Goal: Obtain resource: Download file/media

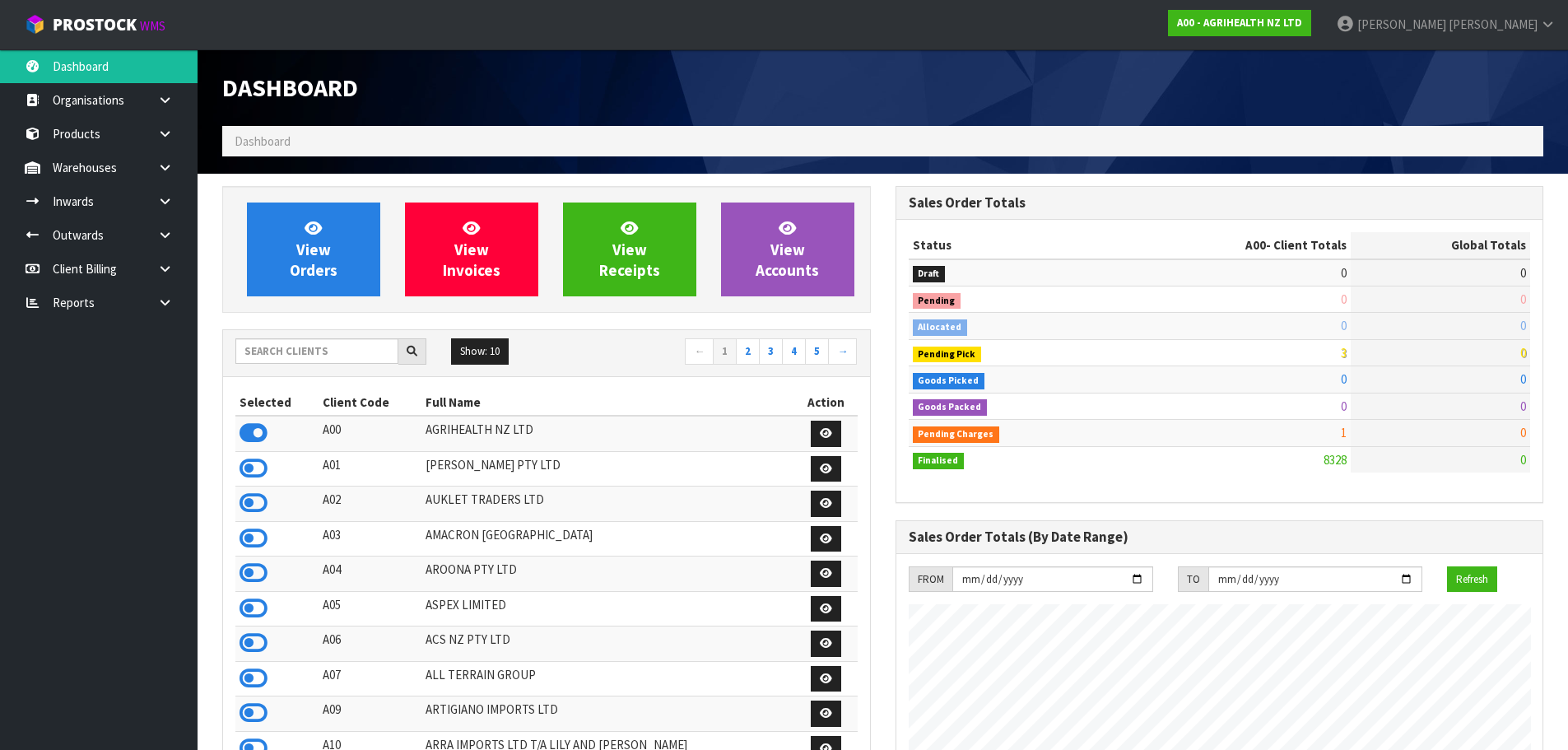
scroll to position [1248, 673]
click at [266, 349] on input "text" at bounding box center [317, 352] width 163 height 26
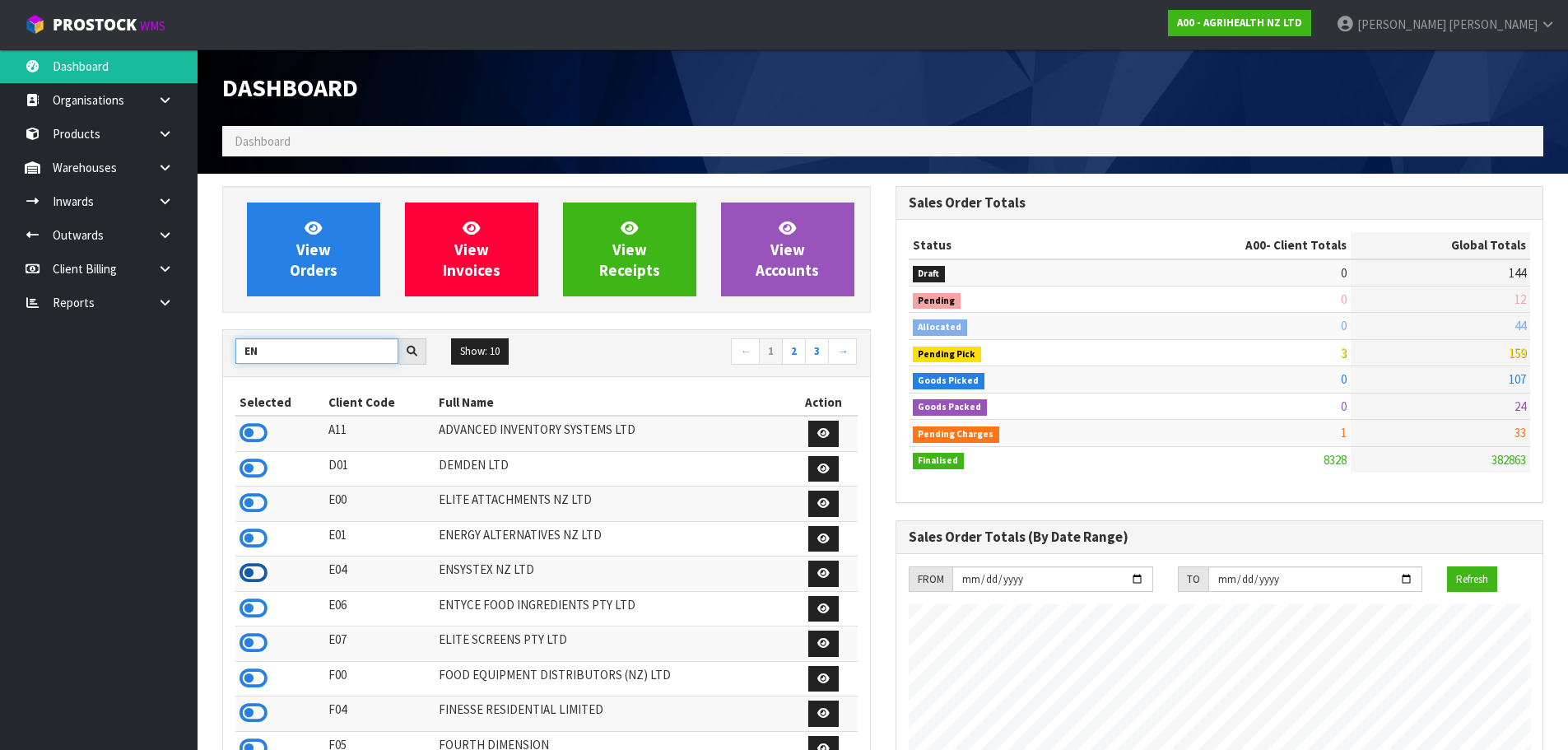
type input "EN"
click at [253, 573] on icon at bounding box center [254, 573] width 28 height 25
click at [168, 178] on link at bounding box center [171, 168] width 53 height 34
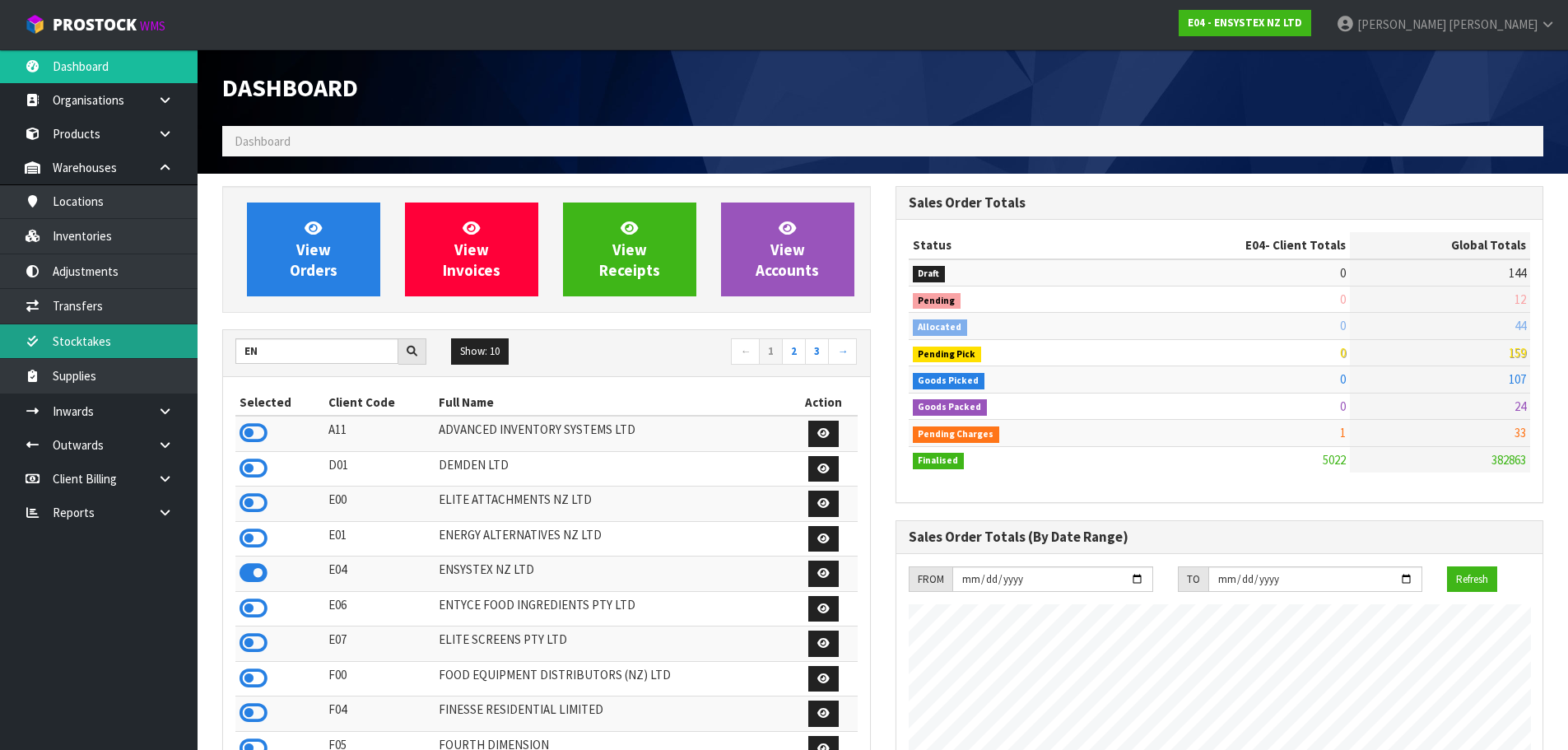
click at [171, 345] on link "Stocktakes" at bounding box center [99, 342] width 198 height 34
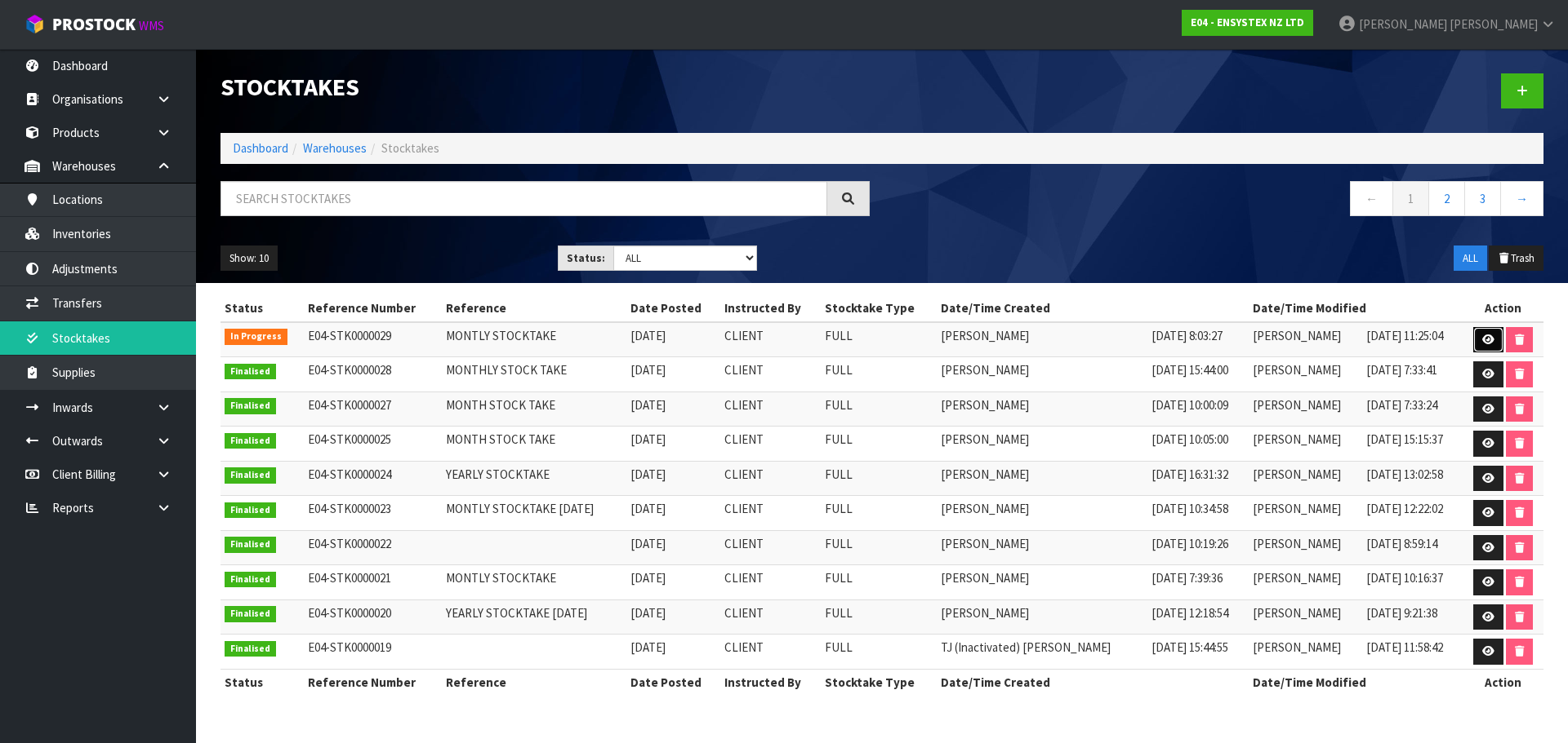
click at [1489, 340] on icon at bounding box center [1488, 340] width 12 height 11
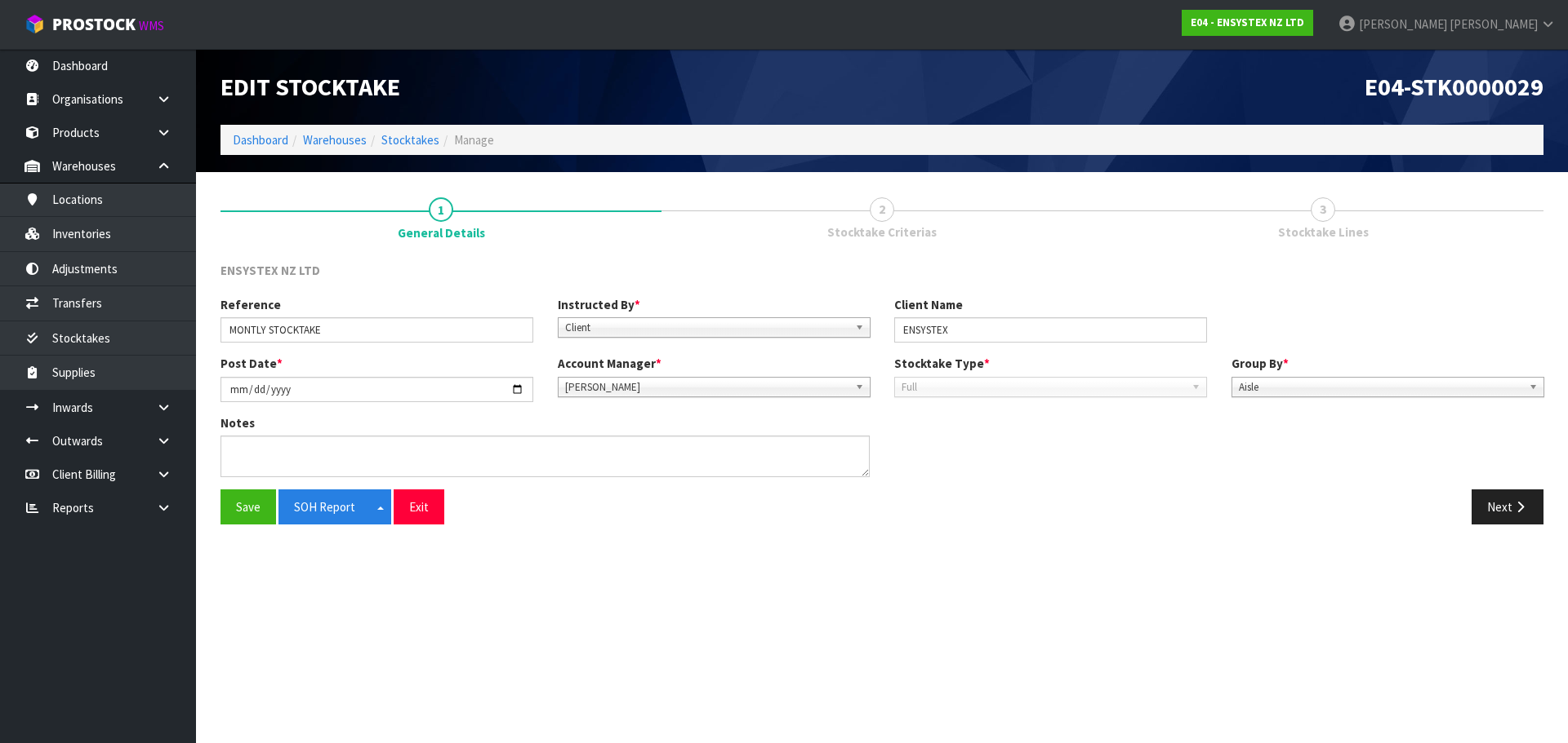
click at [892, 220] on link "2 Stocktake Criterias" at bounding box center [881, 216] width 441 height 64
click at [1489, 506] on button "Next" at bounding box center [1507, 506] width 71 height 35
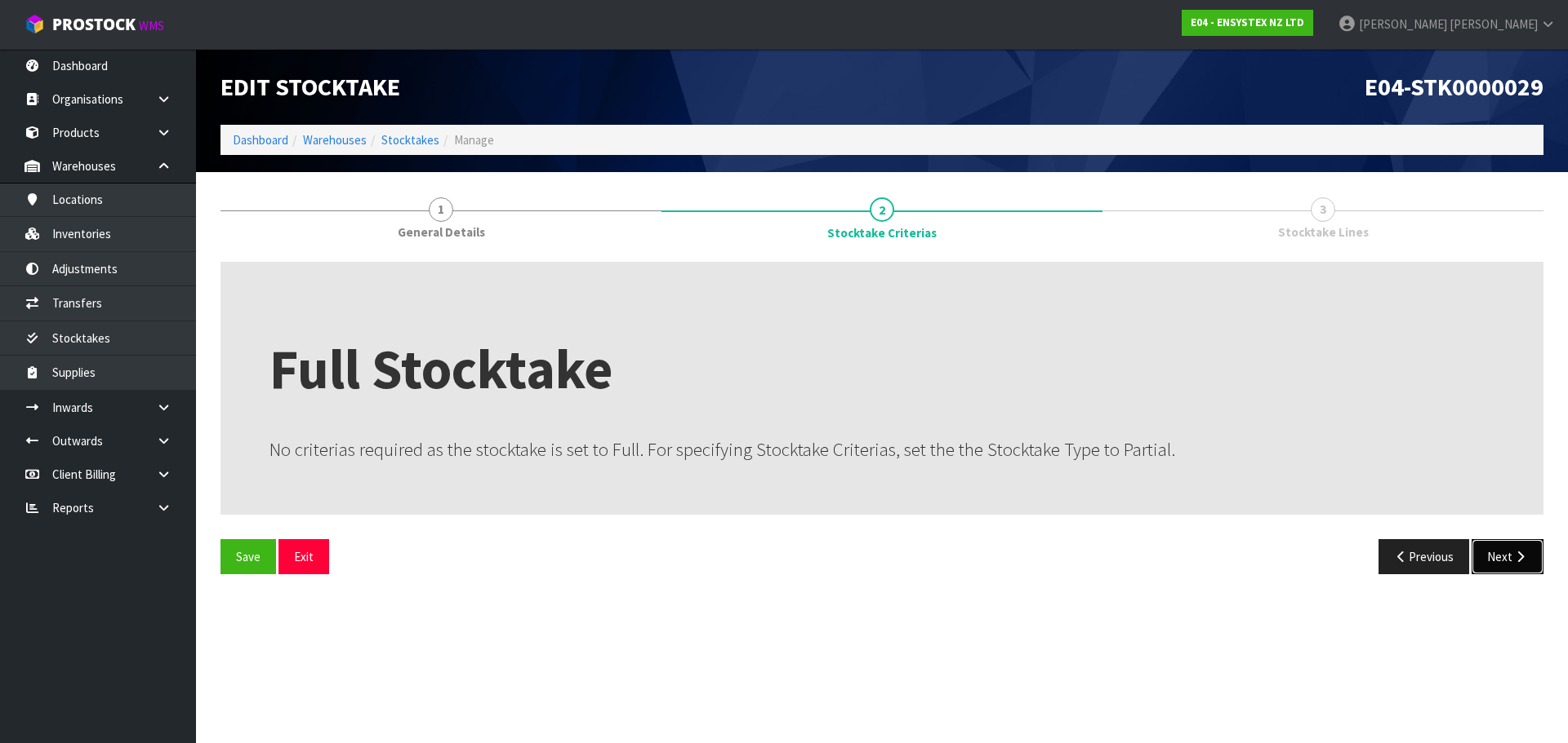
click at [1508, 552] on button "Next" at bounding box center [1507, 556] width 71 height 35
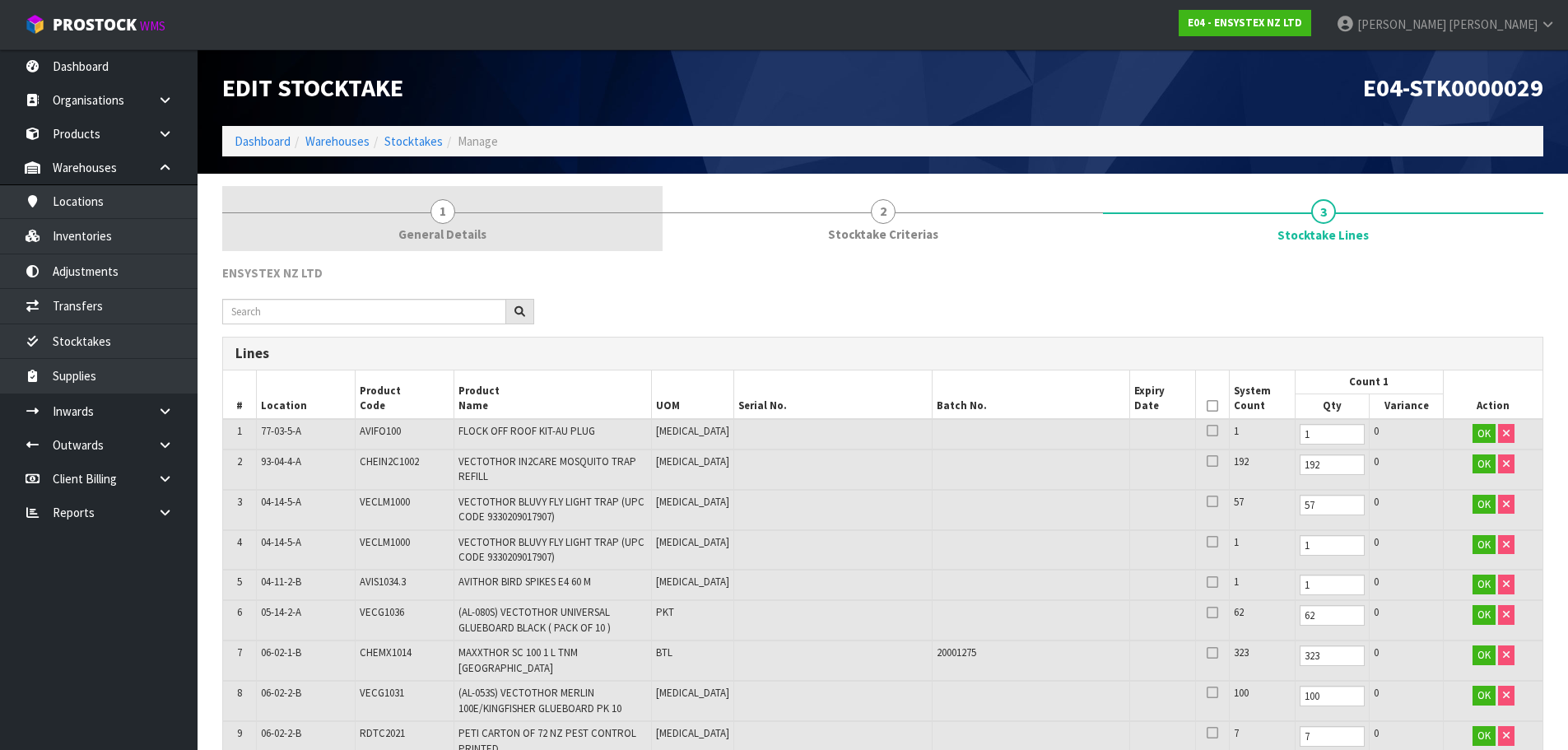
click at [469, 235] on span "General Details" at bounding box center [443, 234] width 88 height 17
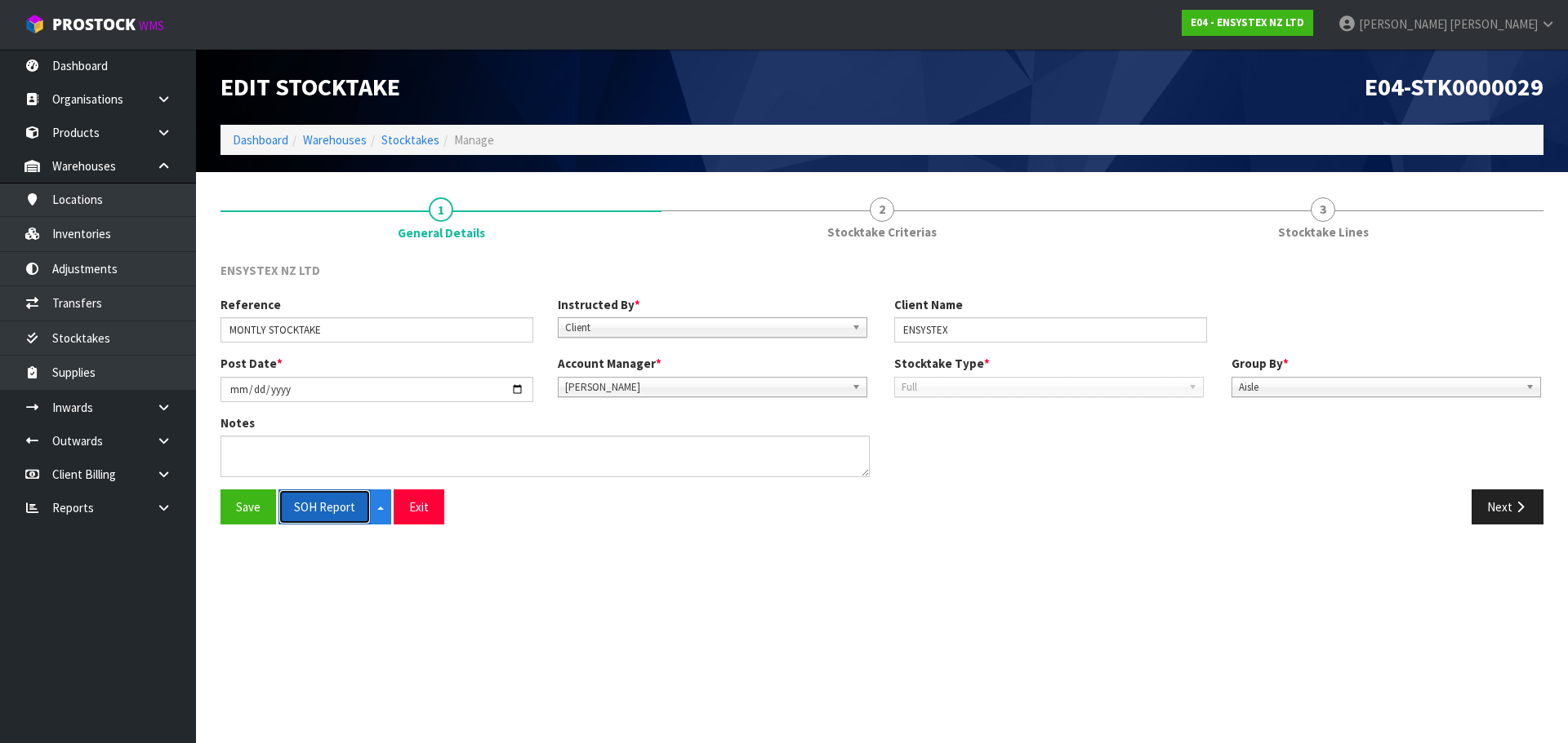
click at [354, 509] on button "SOH Report" at bounding box center [324, 506] width 92 height 35
click at [159, 513] on icon at bounding box center [164, 508] width 16 height 12
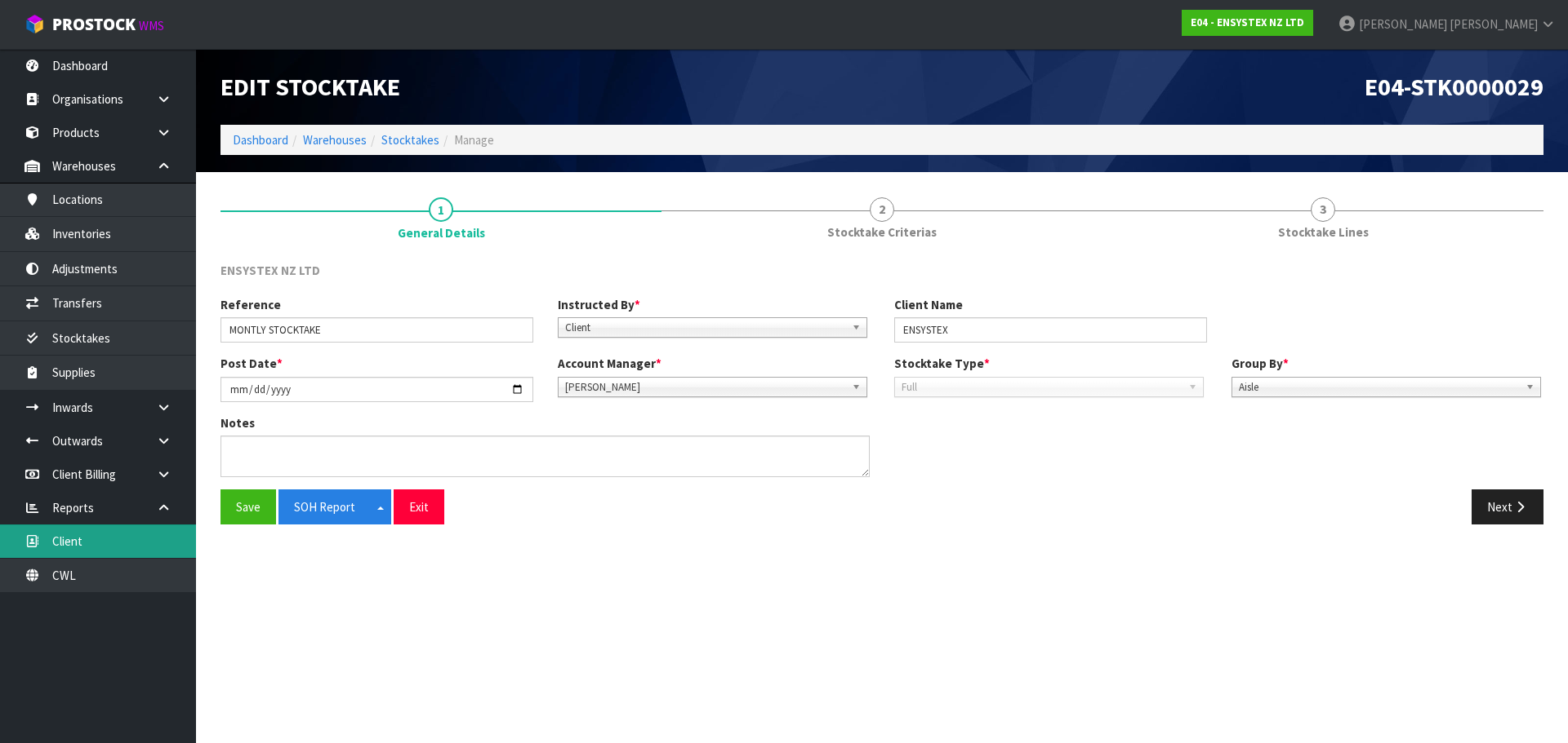
click at [156, 536] on link "Client" at bounding box center [98, 542] width 196 height 34
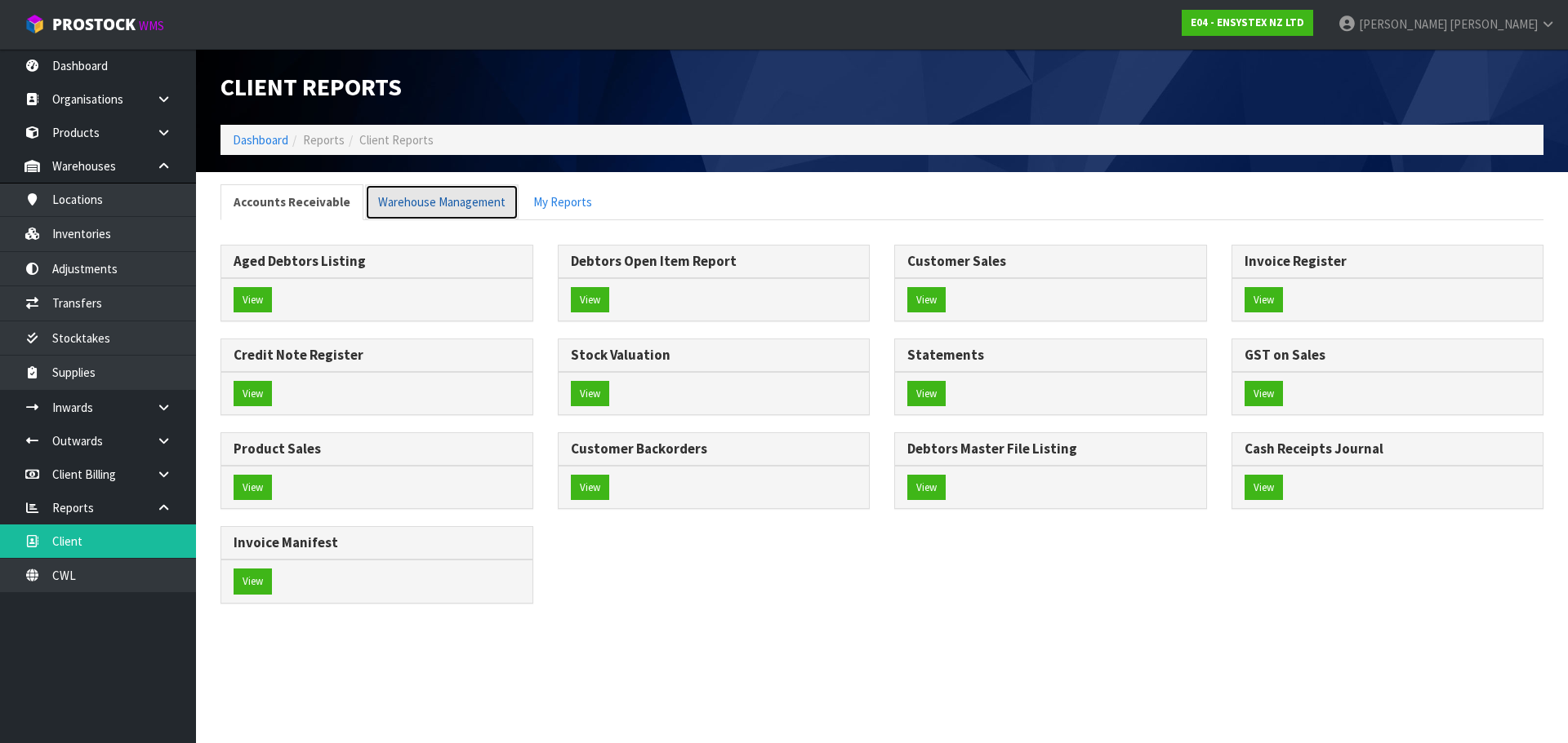
click at [427, 205] on link "Warehouse Management" at bounding box center [441, 201] width 154 height 35
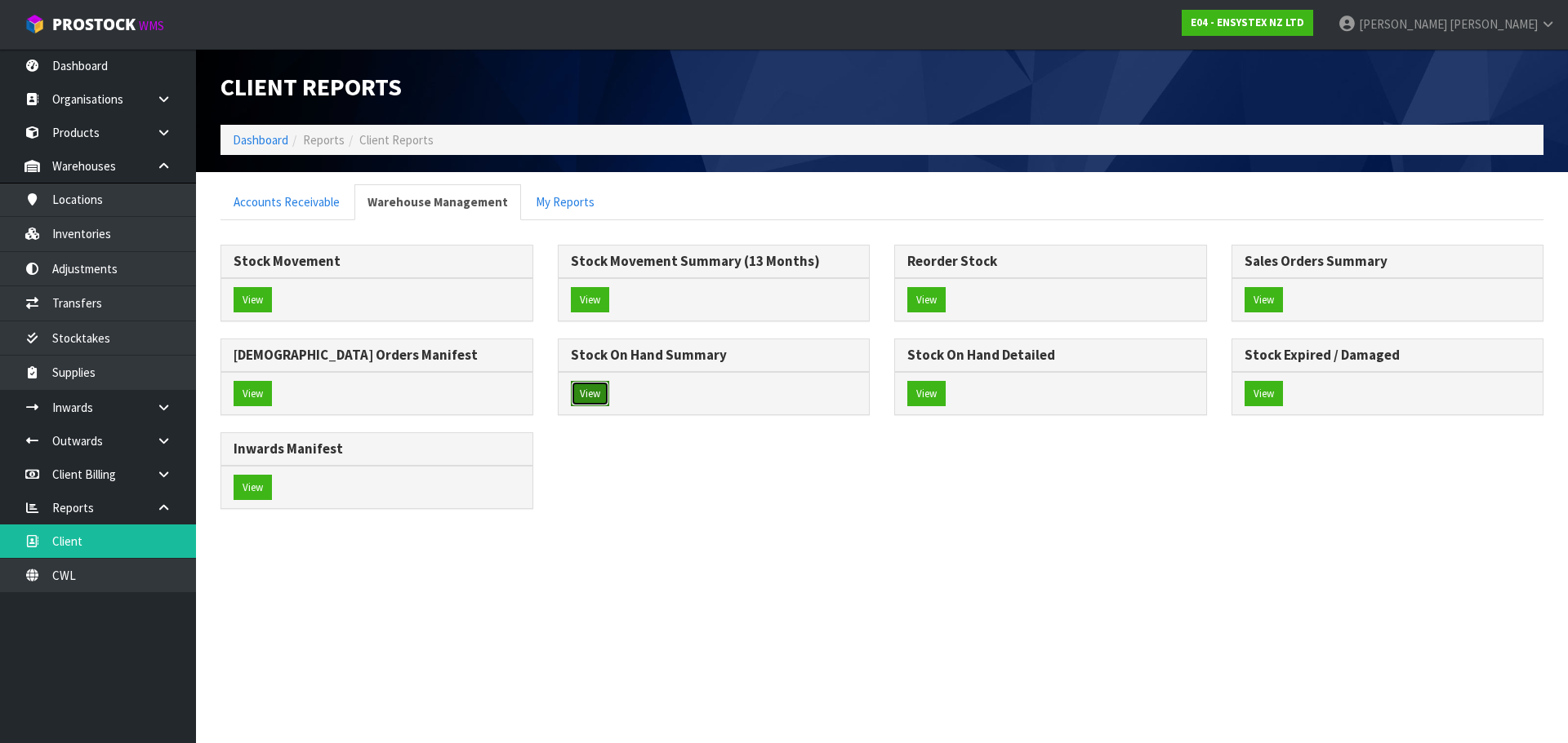
click at [599, 400] on button "View" at bounding box center [590, 394] width 39 height 26
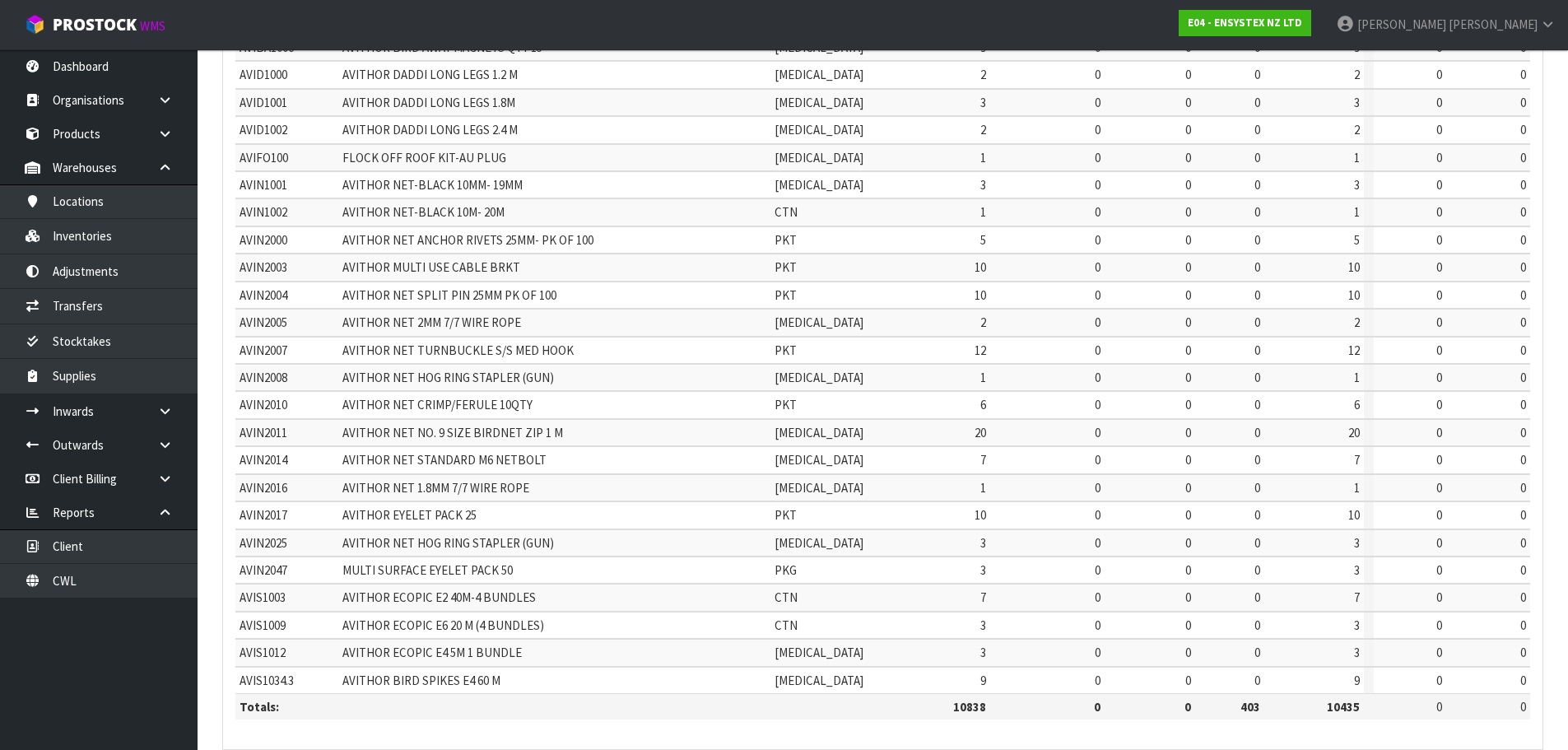
scroll to position [392, 0]
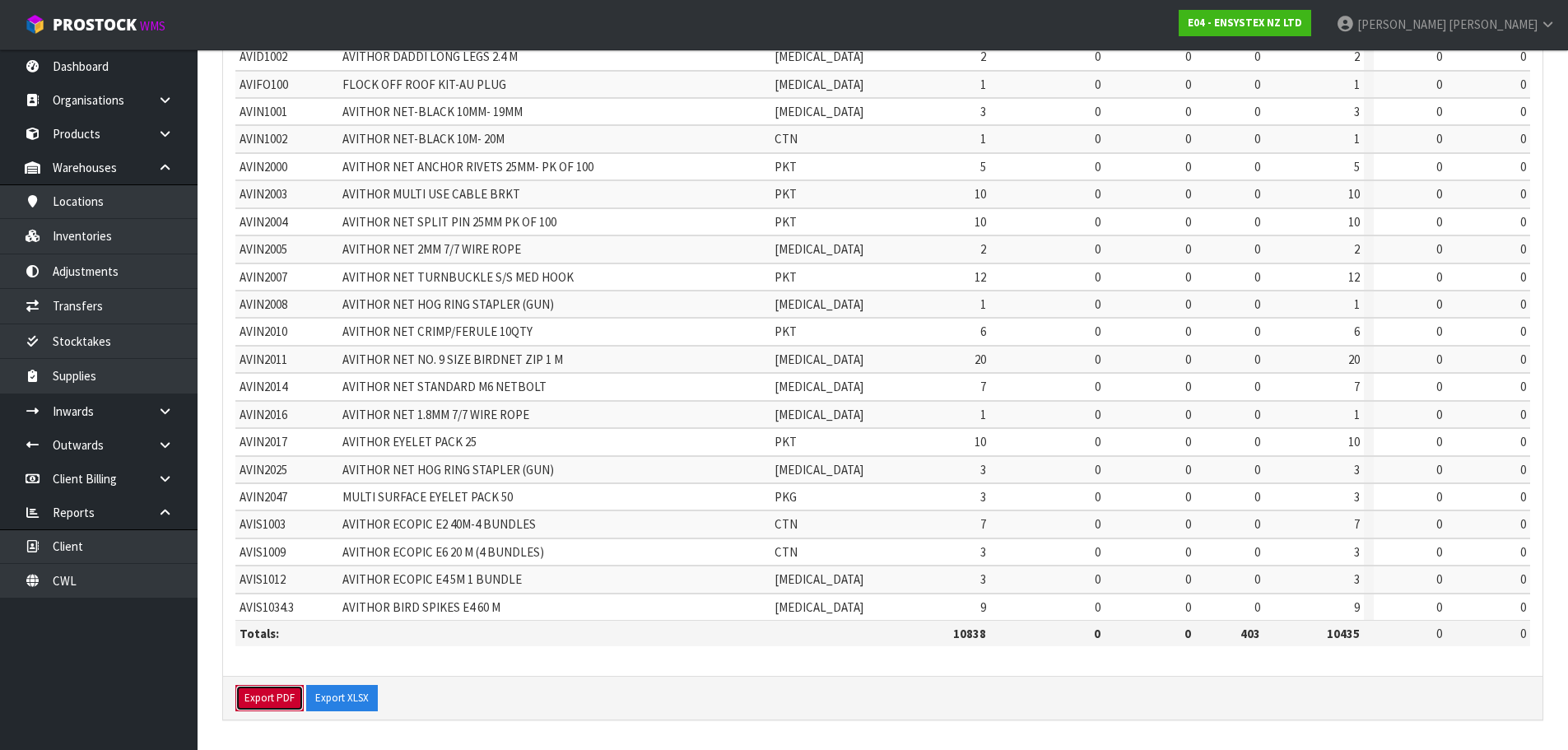
click at [269, 702] on button "Export PDF" at bounding box center [270, 698] width 68 height 26
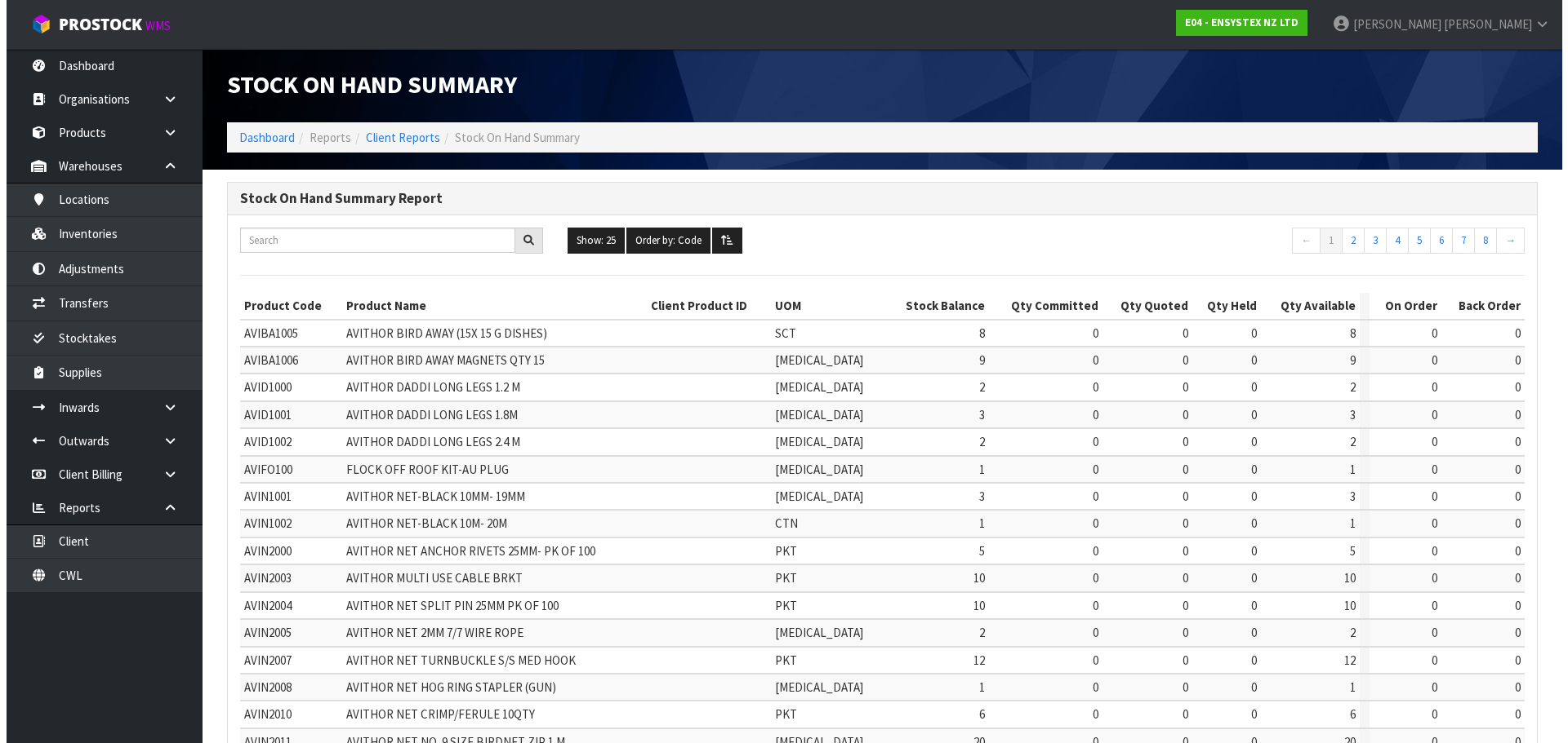
scroll to position [0, 0]
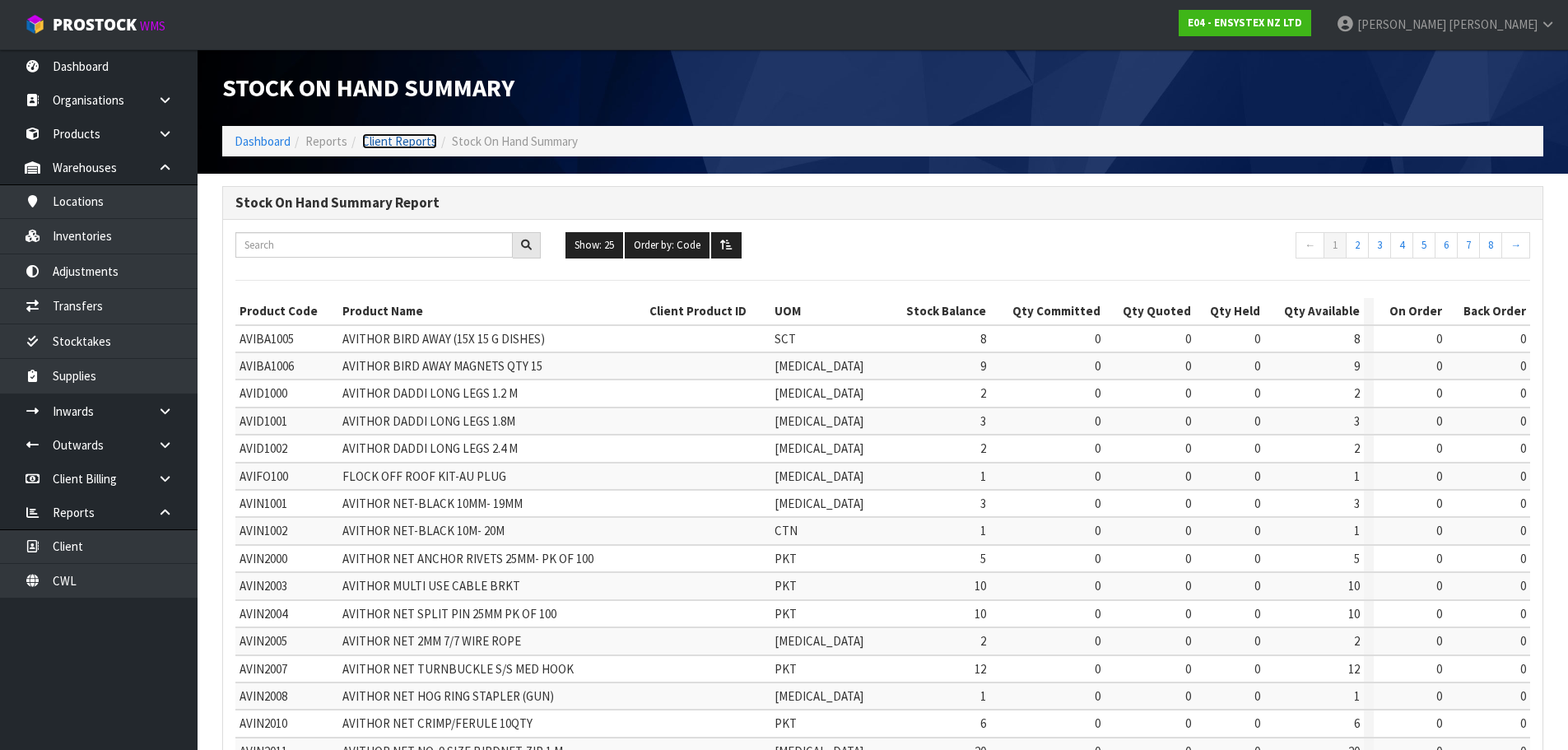
click at [417, 146] on link "Client Reports" at bounding box center [399, 141] width 75 height 16
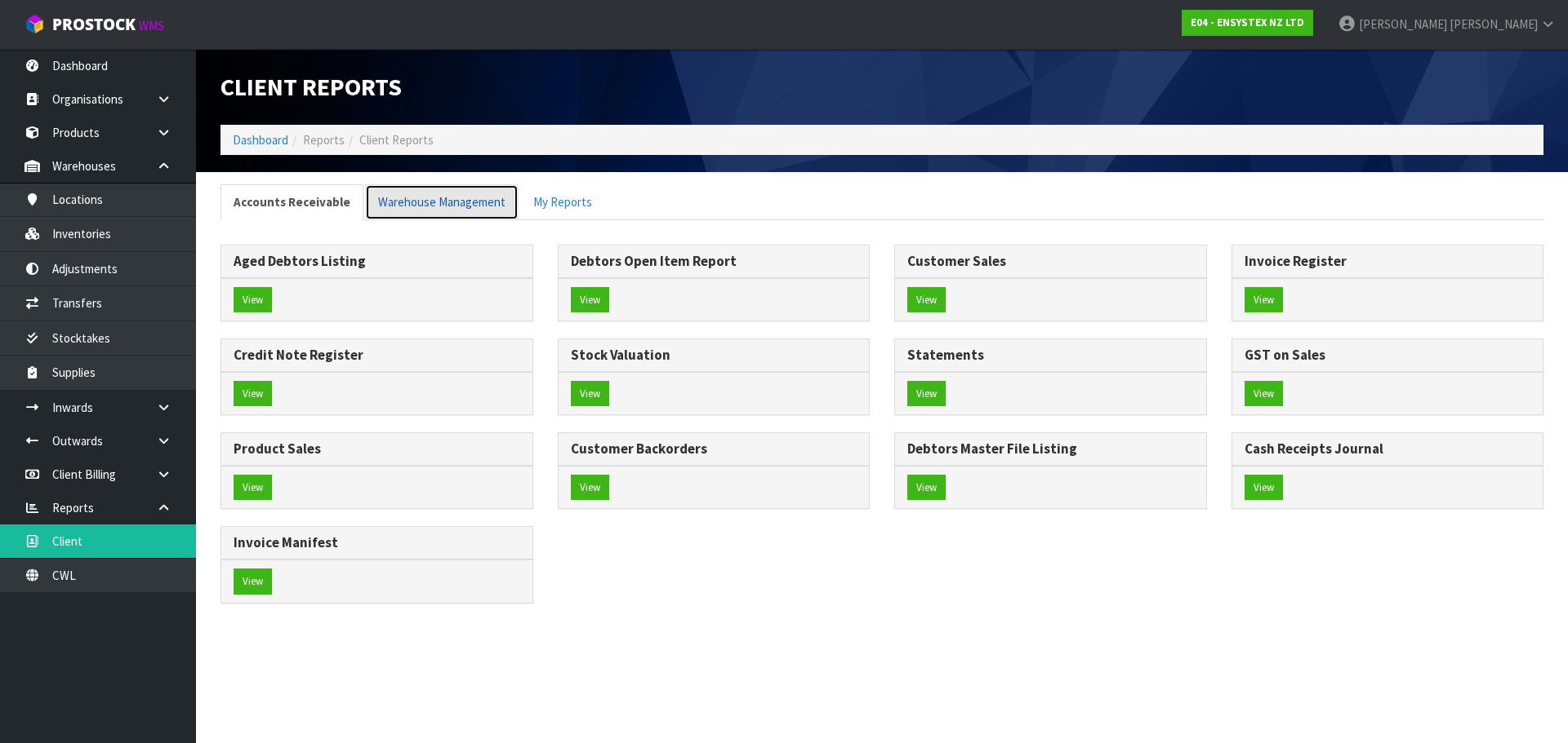
click at [476, 206] on link "Warehouse Management" at bounding box center [441, 201] width 154 height 35
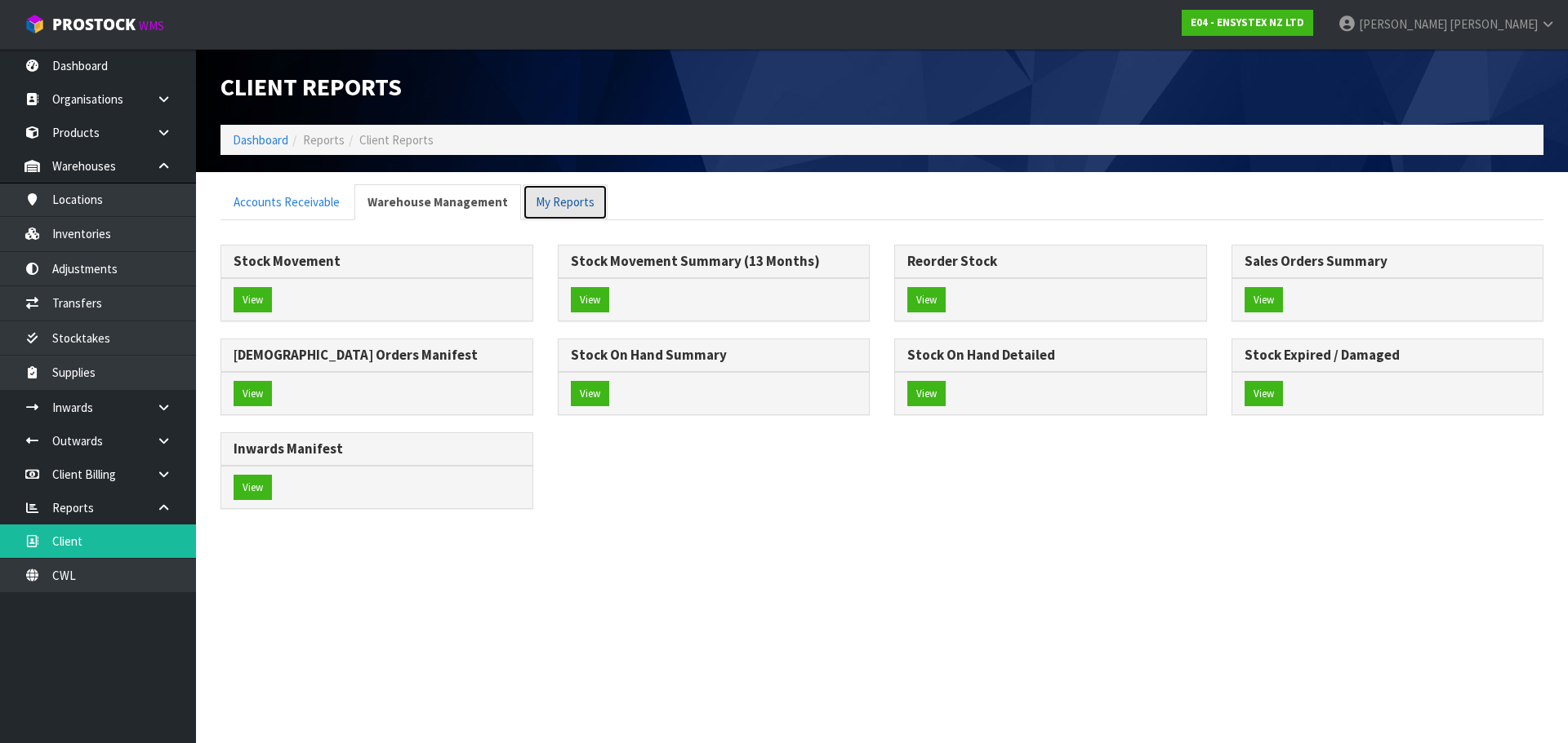
click at [542, 201] on link "My Reports" at bounding box center [565, 201] width 85 height 35
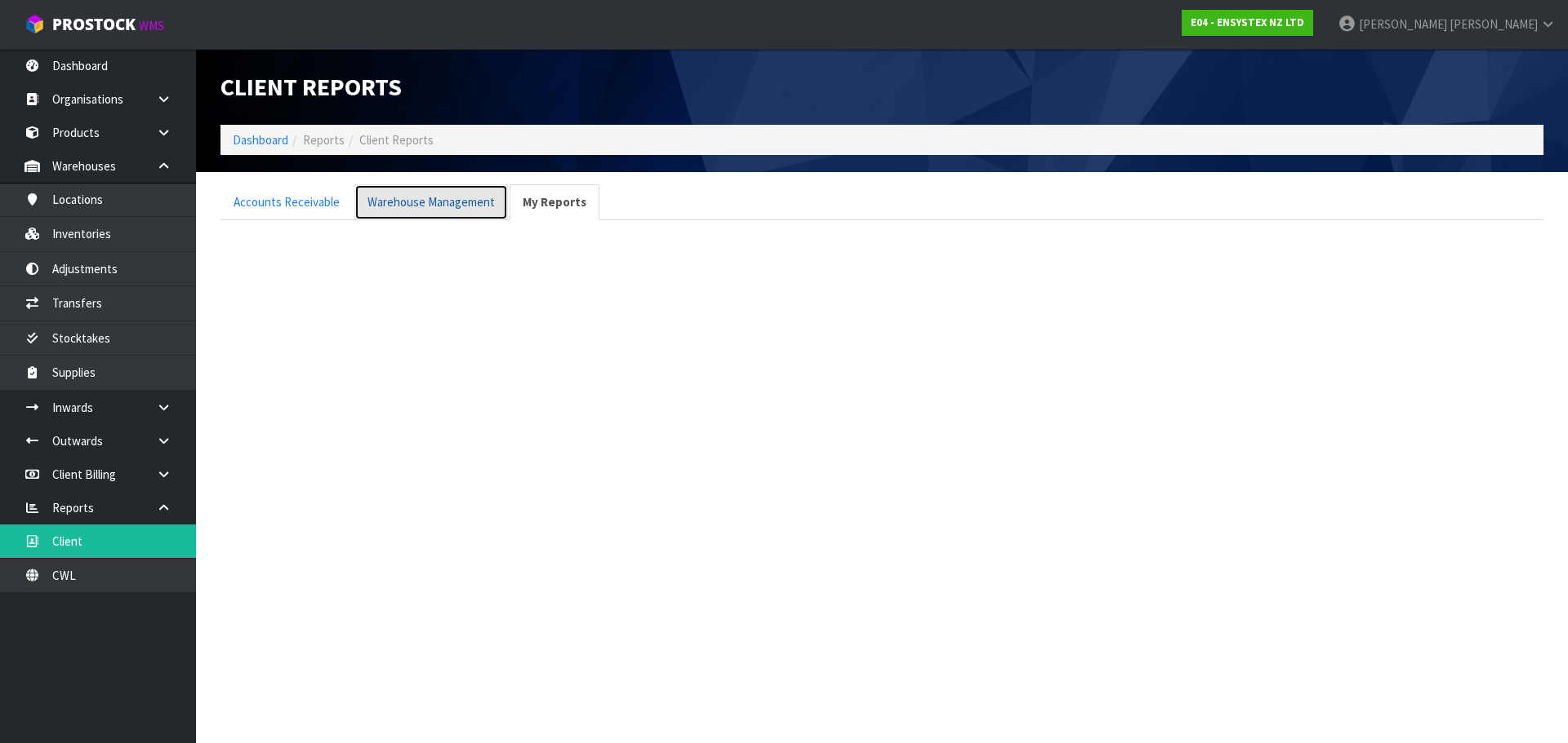
click at [432, 209] on link "Warehouse Management" at bounding box center [430, 201] width 154 height 35
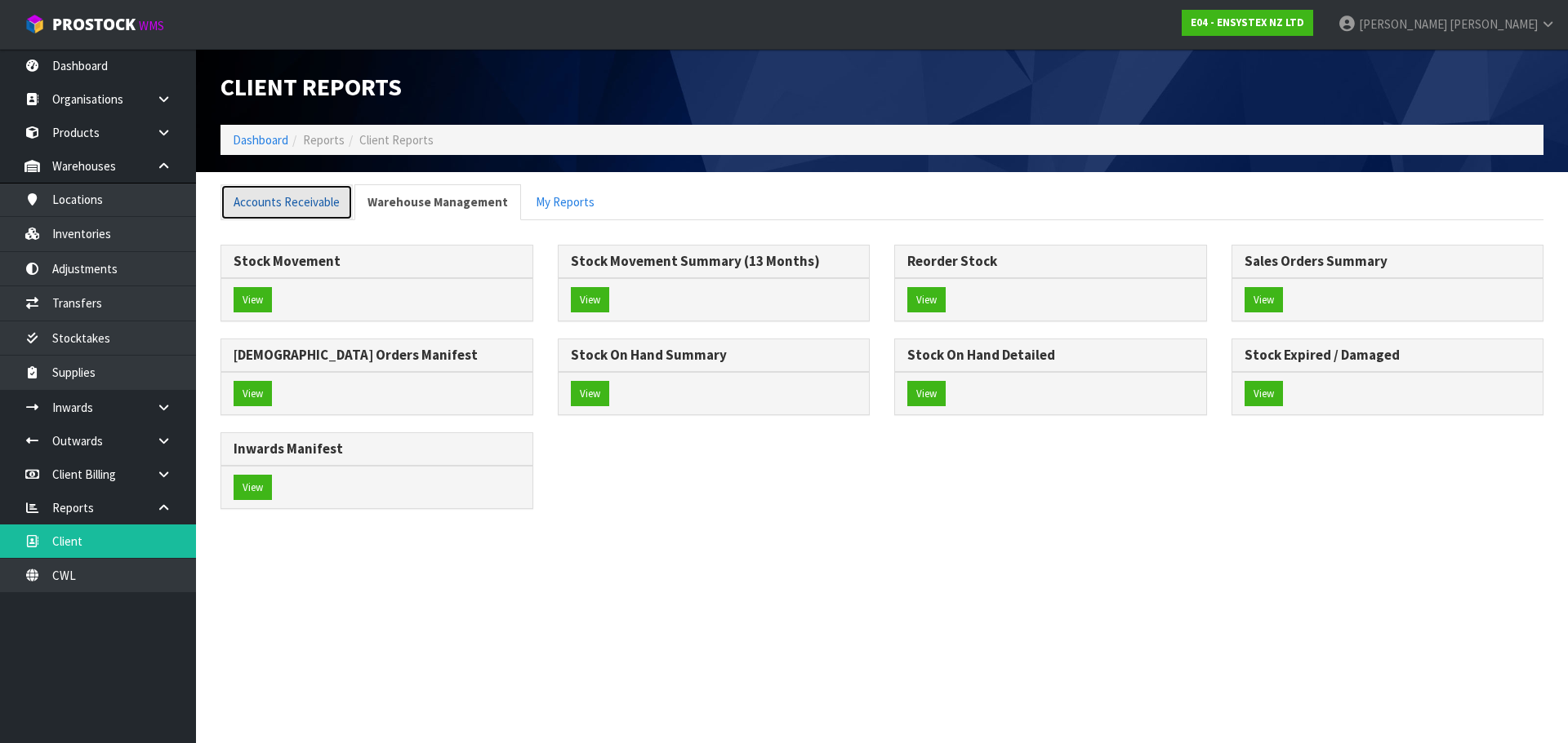
click at [322, 211] on link "Accounts Receivable" at bounding box center [285, 201] width 132 height 35
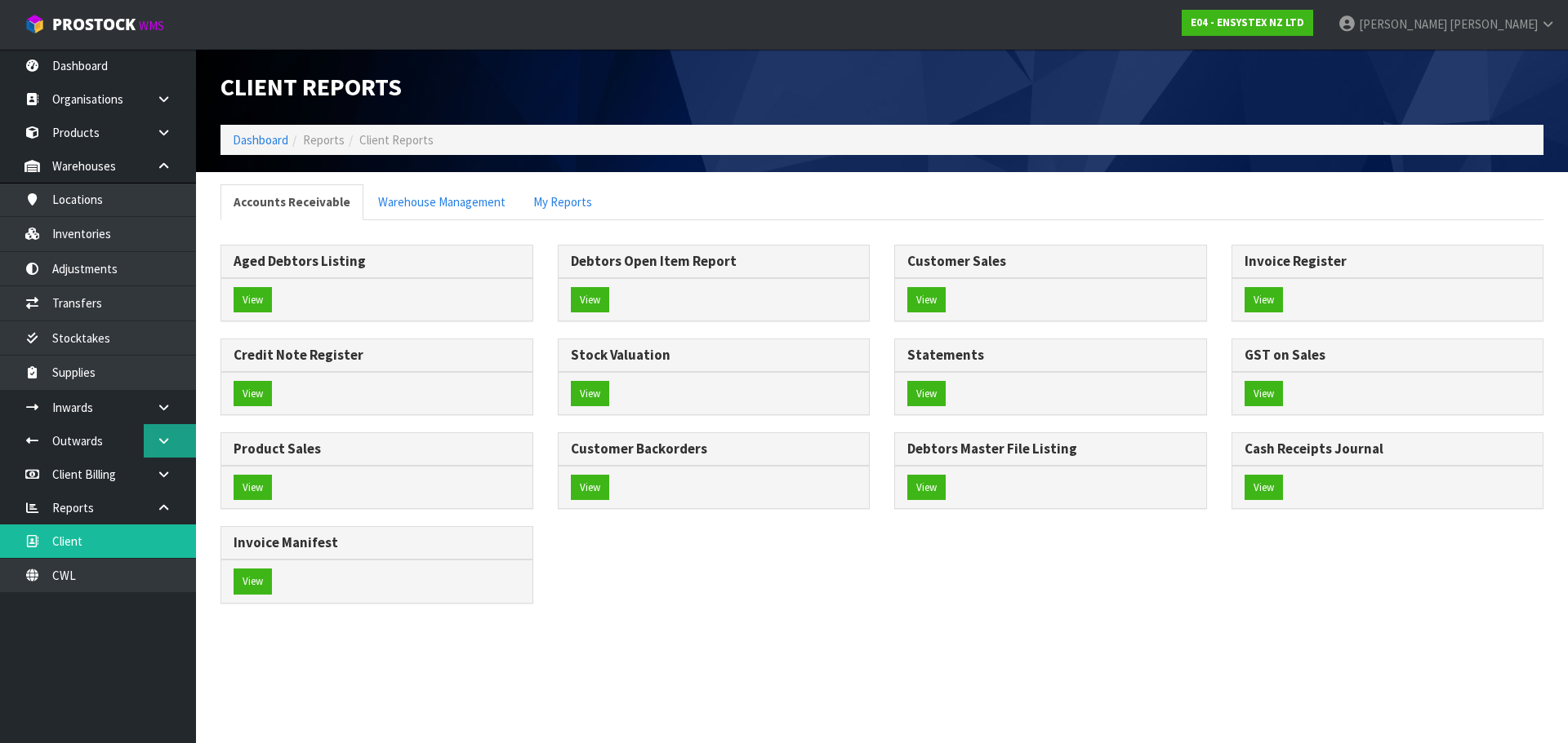
click at [167, 447] on icon at bounding box center [164, 441] width 16 height 12
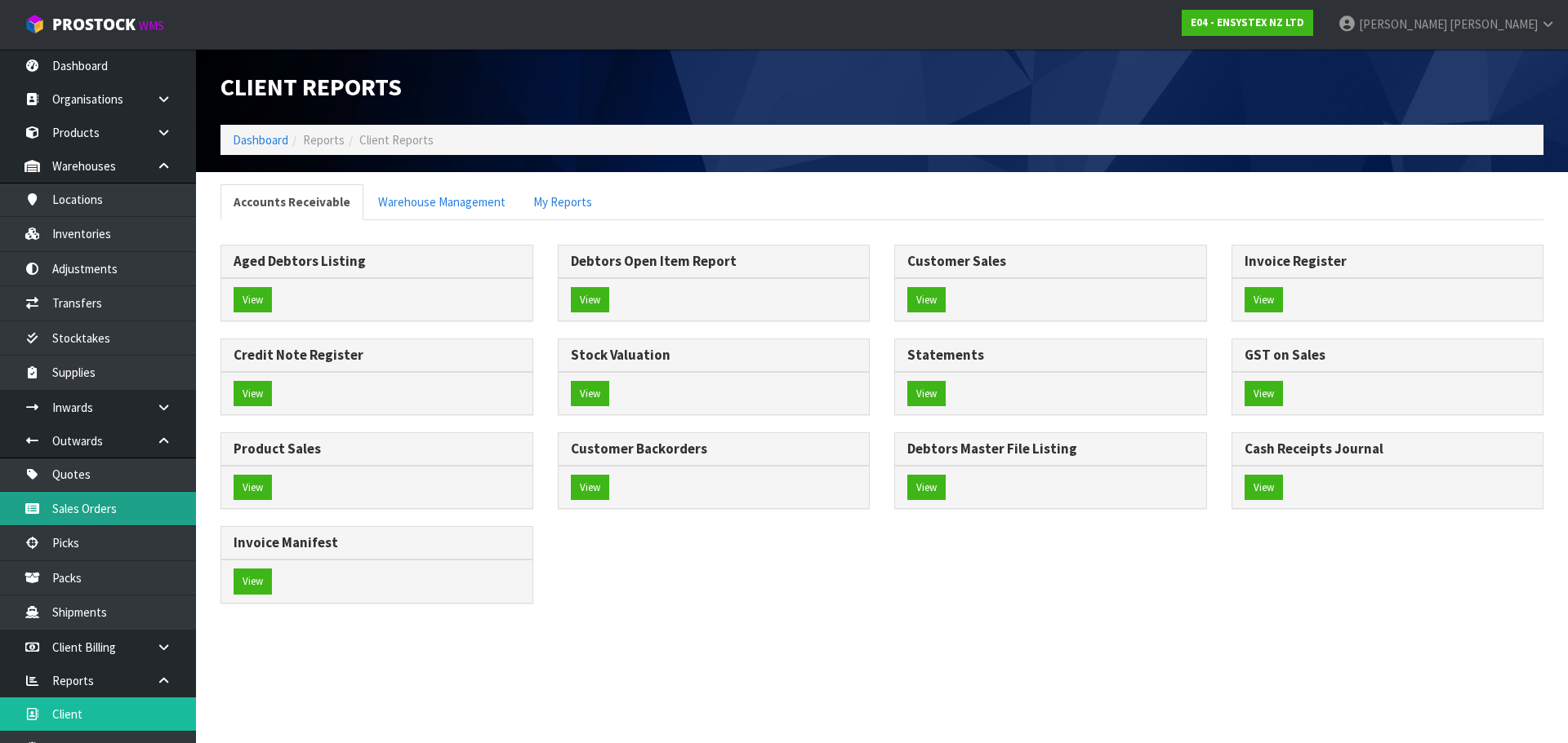
click at [165, 507] on link "Sales Orders" at bounding box center [98, 509] width 196 height 34
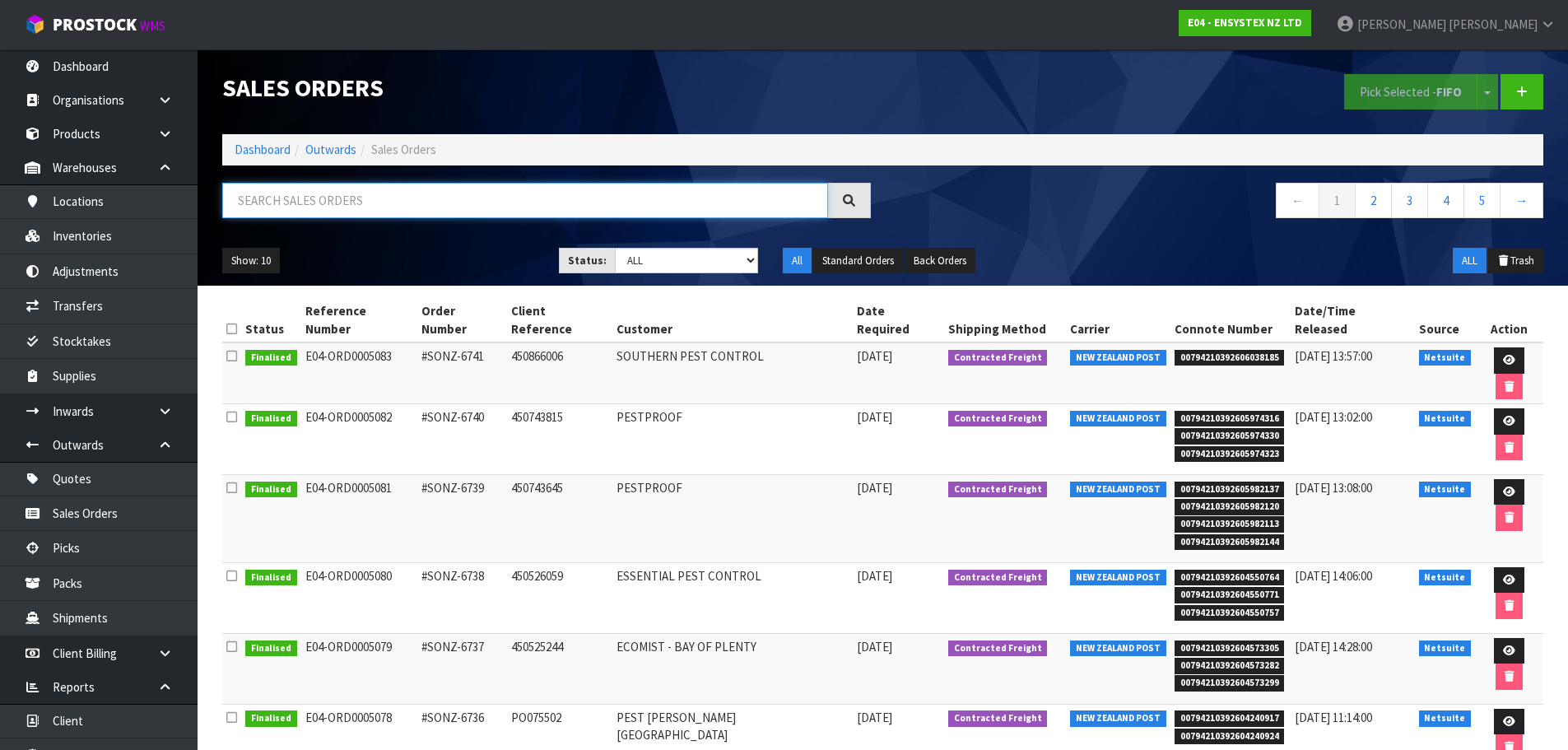
click at [341, 213] on input "text" at bounding box center [525, 200] width 606 height 35
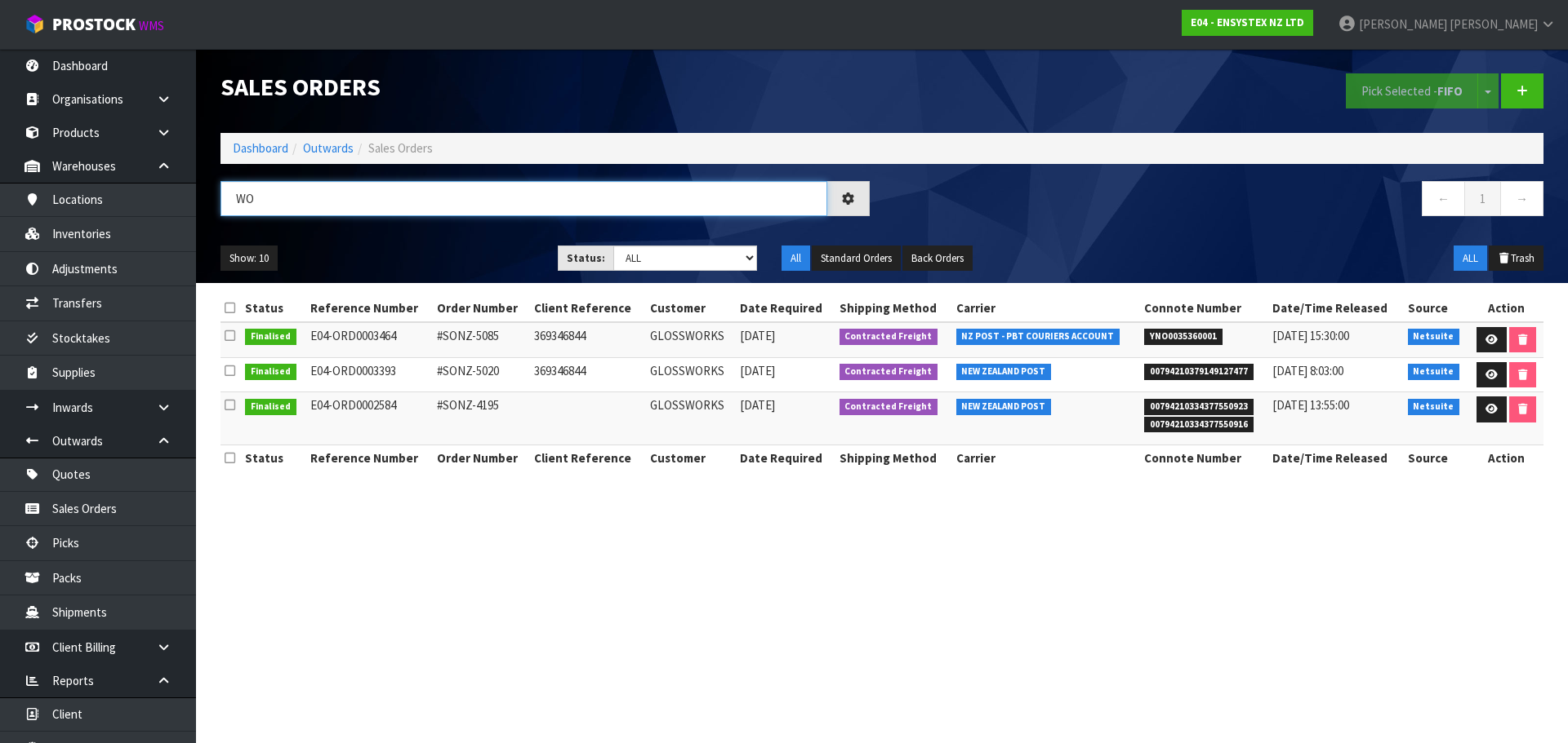
type input "W"
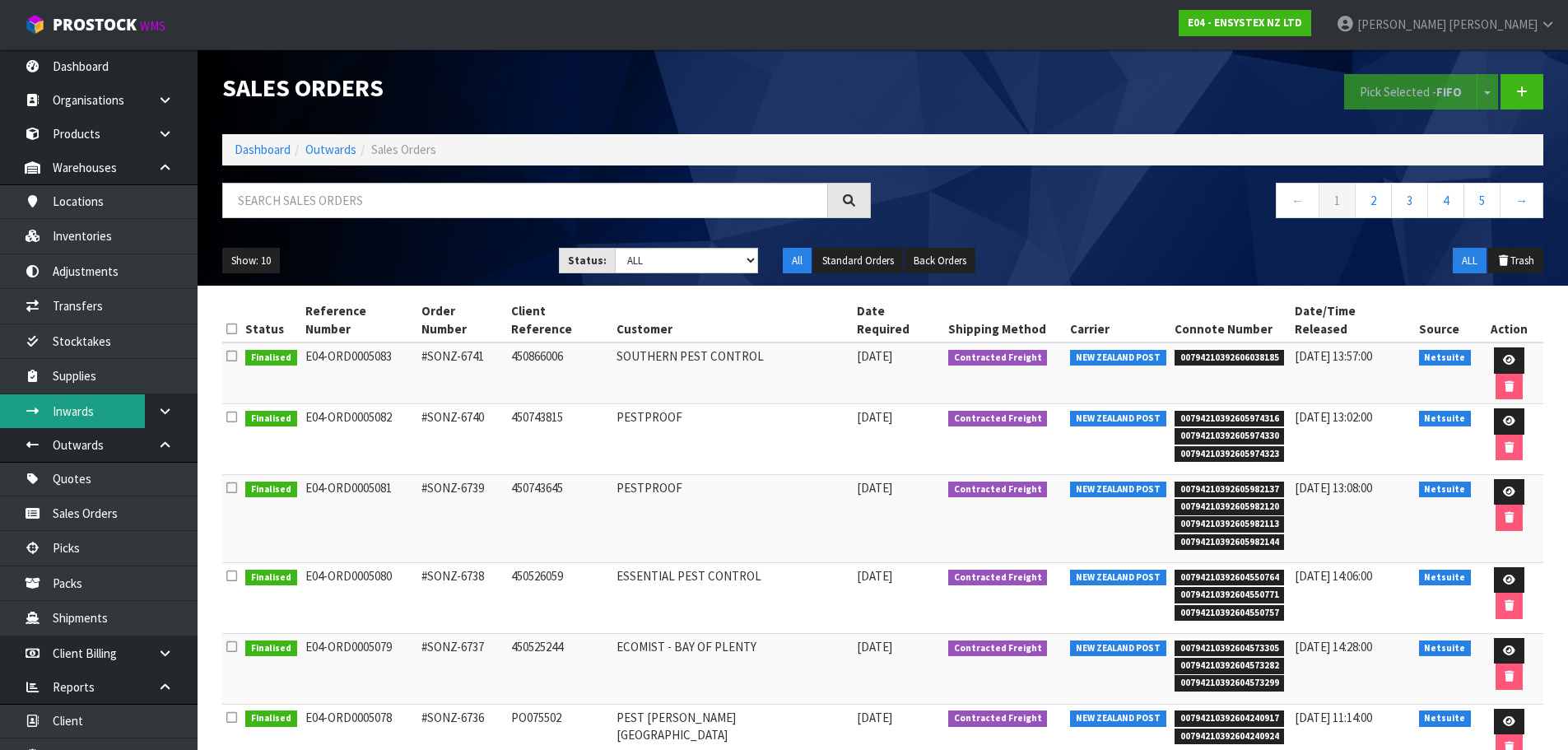
click at [114, 419] on link "Inwards" at bounding box center [99, 412] width 198 height 34
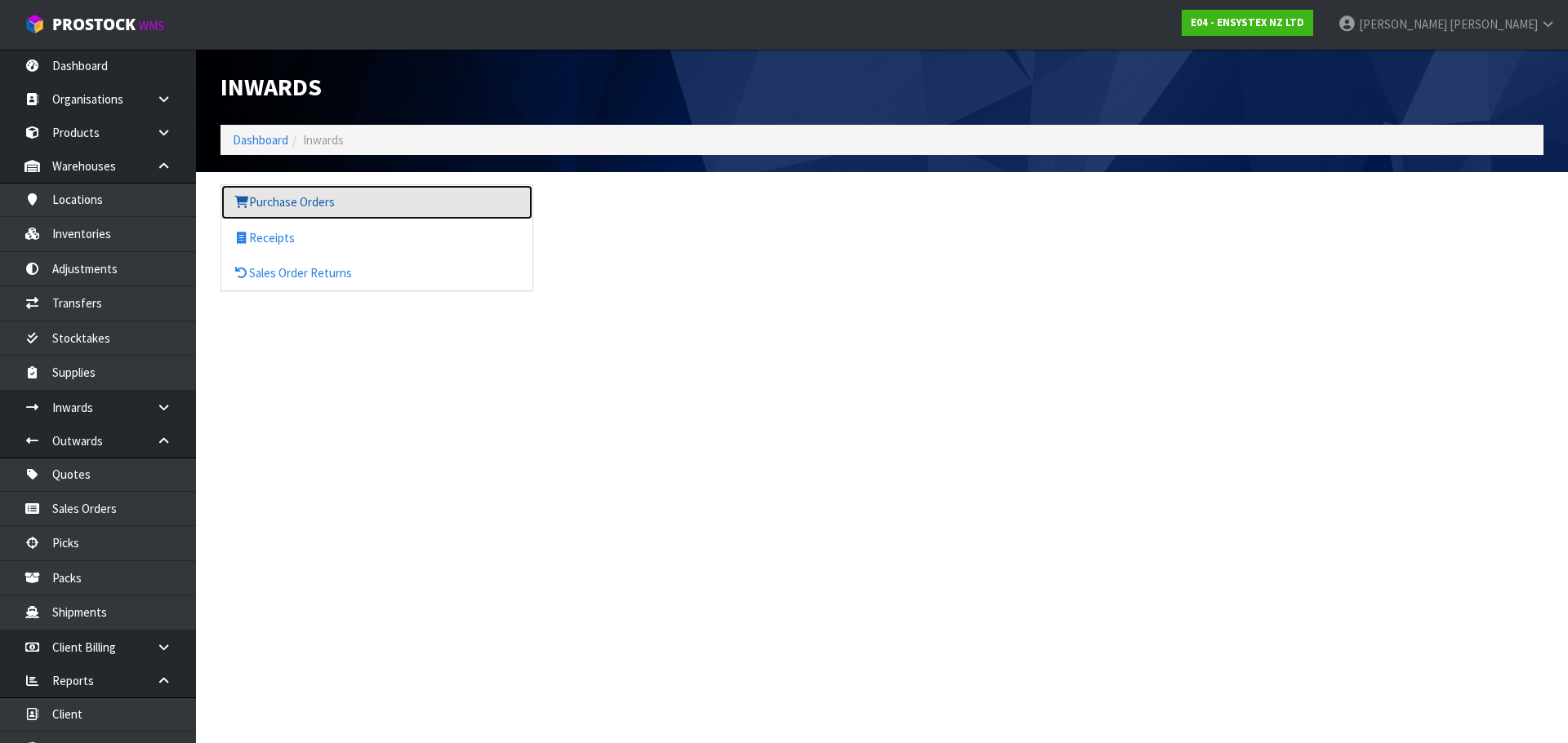
click at [300, 203] on link "Purchase Orders" at bounding box center [377, 202] width 311 height 34
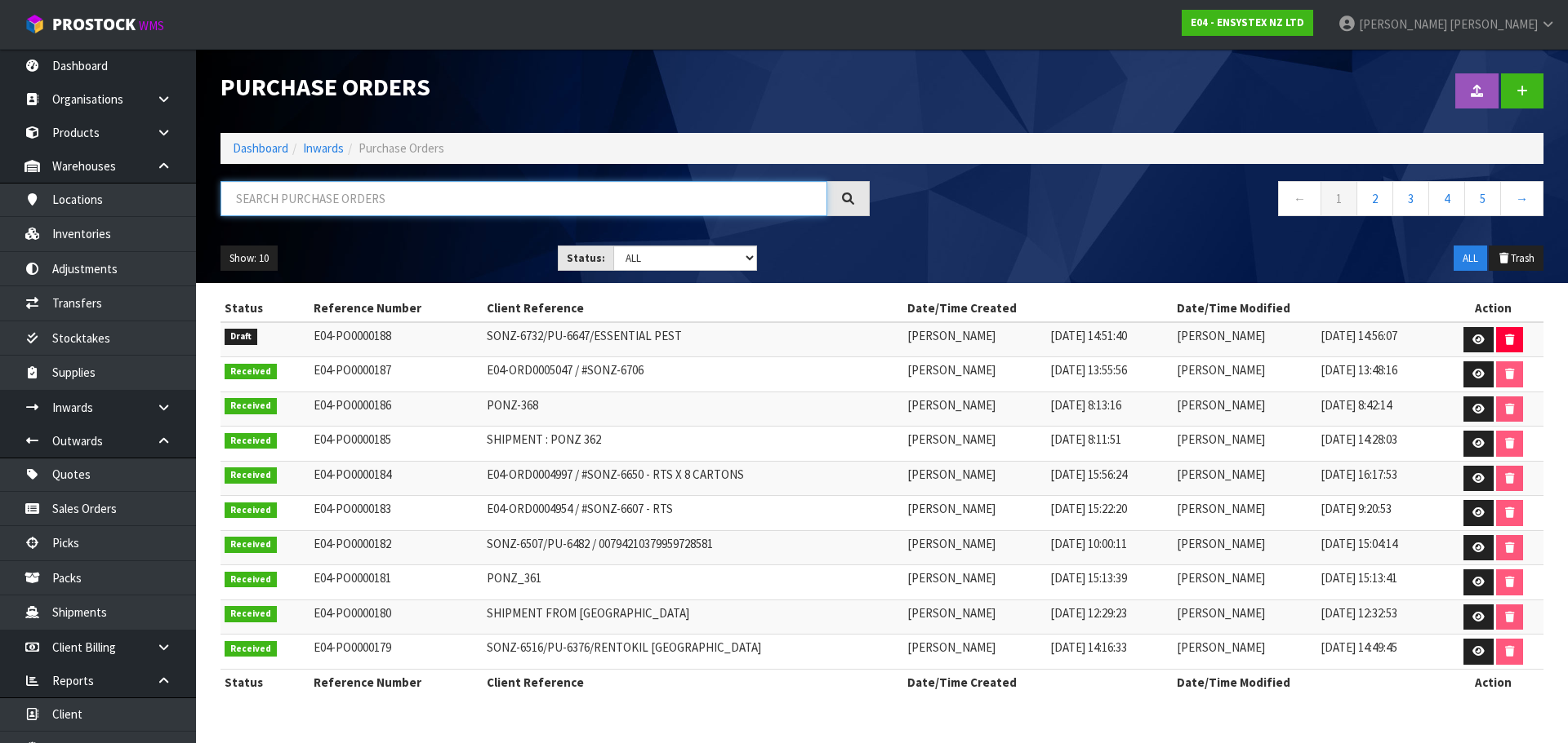
click at [252, 197] on input "text" at bounding box center [523, 198] width 607 height 35
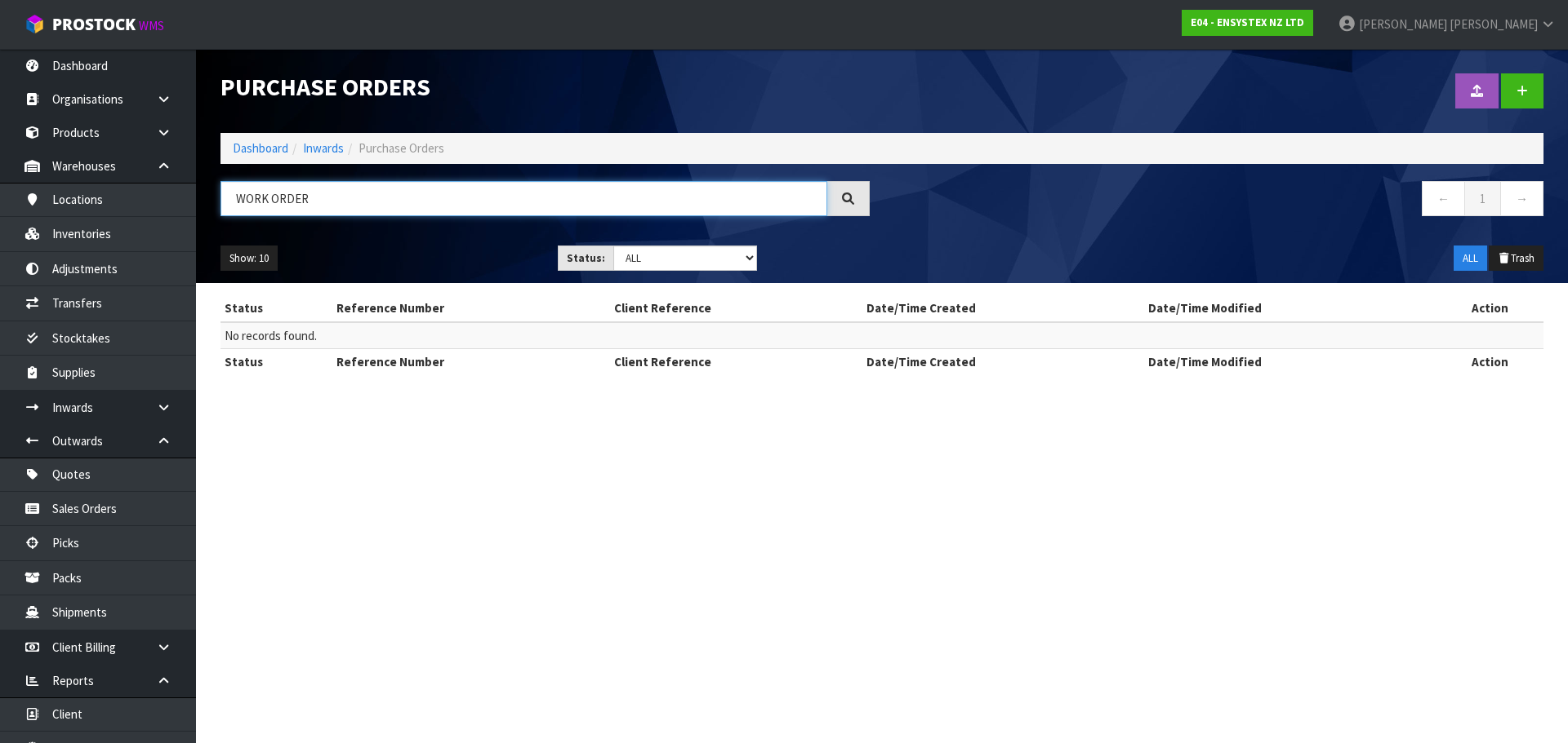
type input "WORK ORDER"
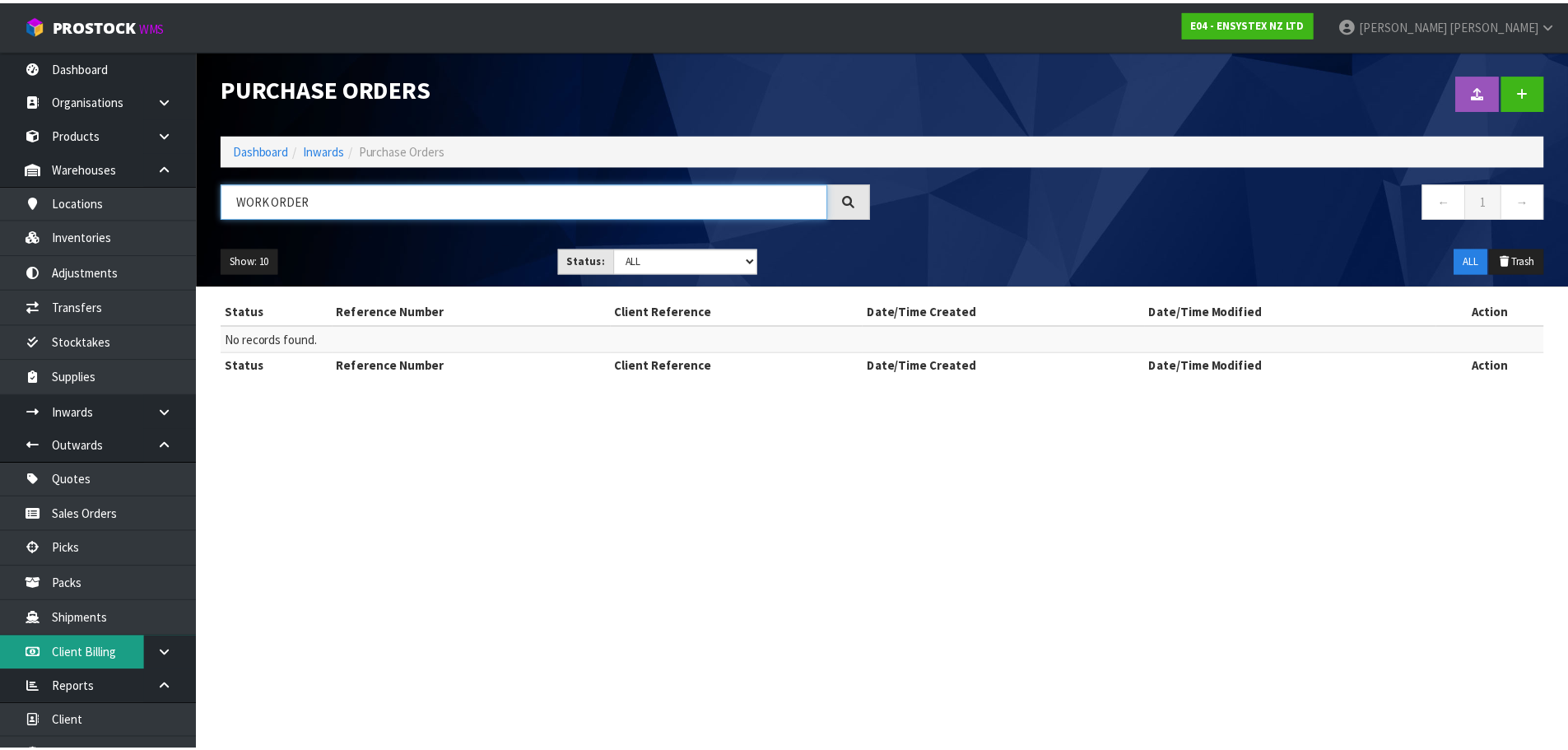
scroll to position [56, 0]
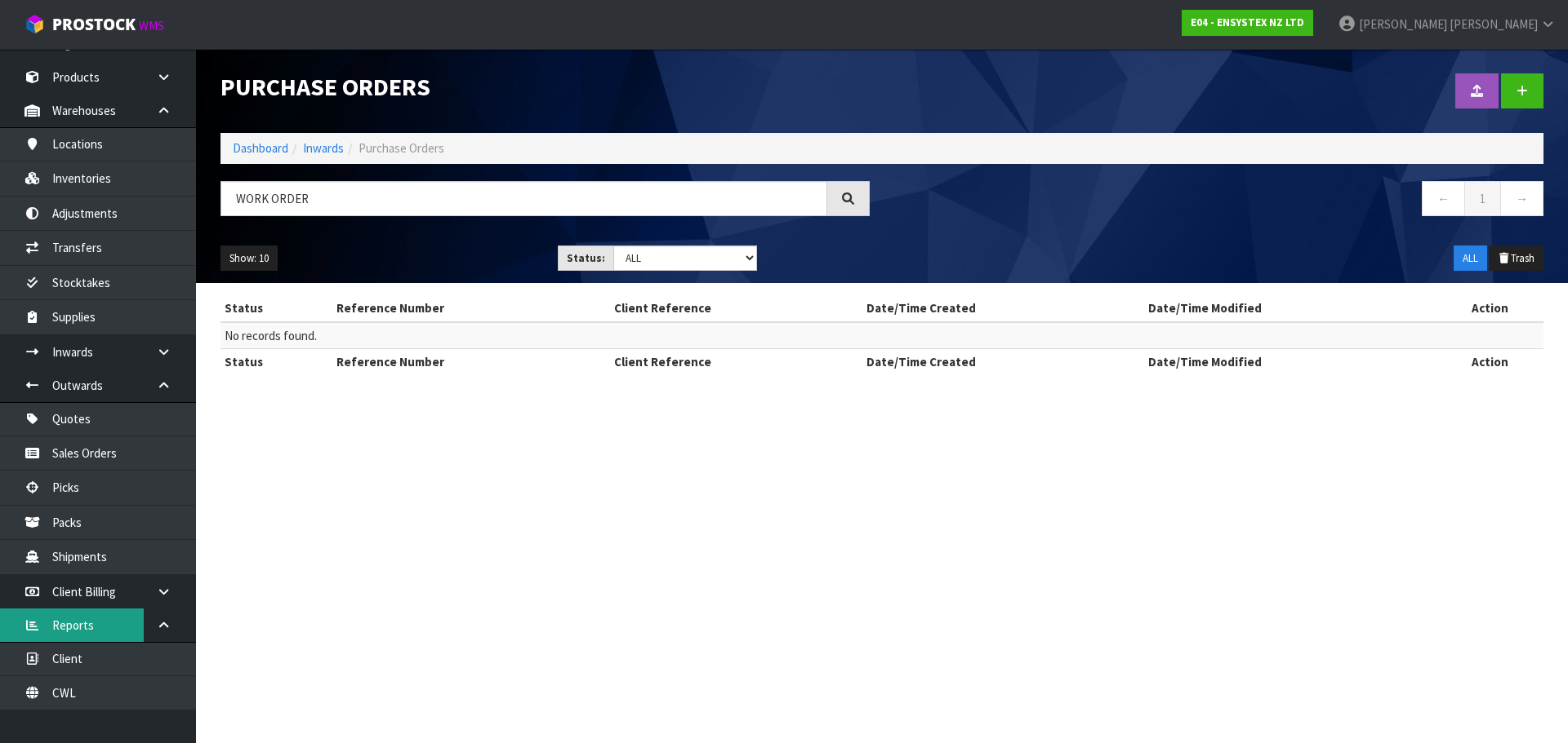
click at [73, 624] on link "Reports" at bounding box center [98, 625] width 196 height 34
click at [95, 659] on link "Client" at bounding box center [98, 659] width 196 height 34
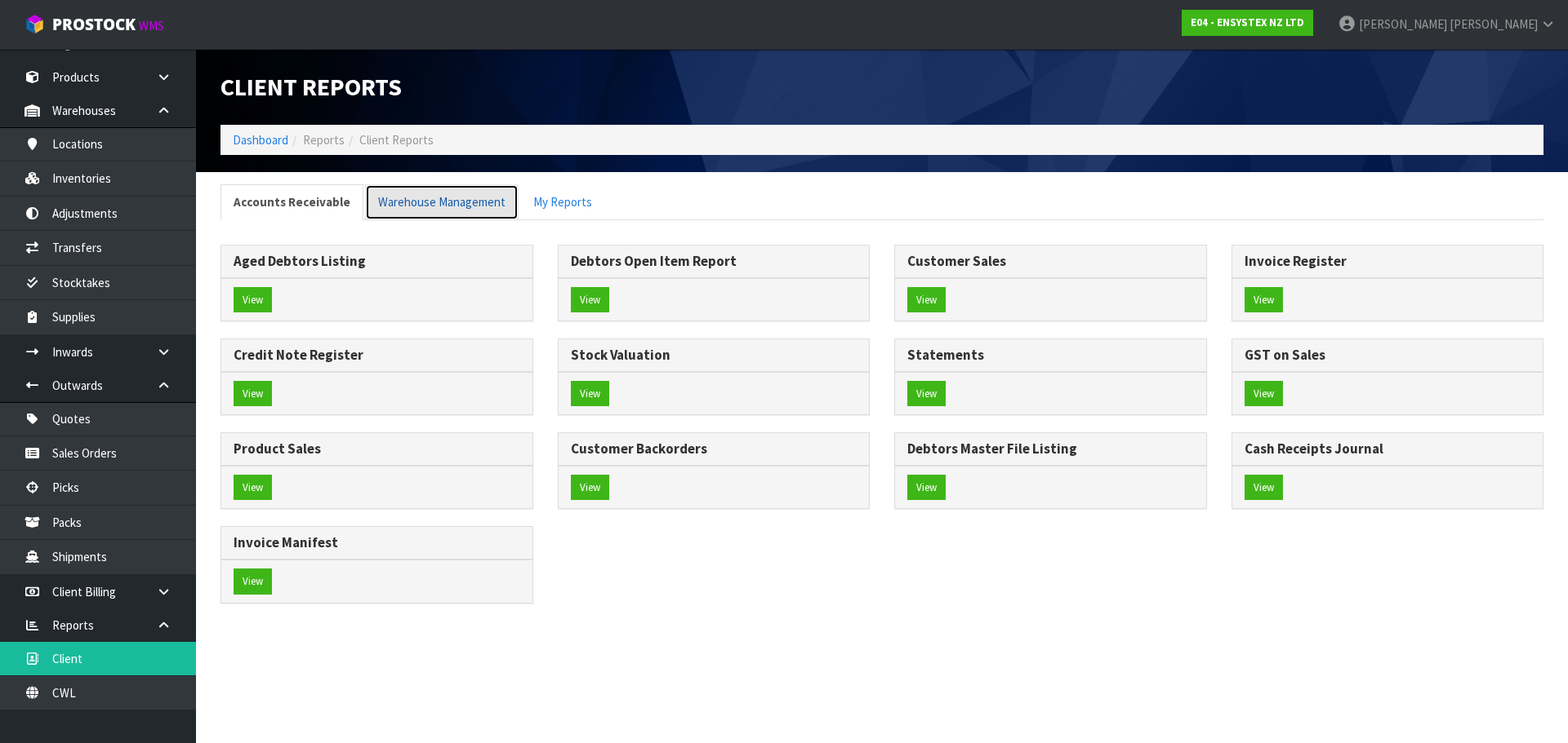
click at [427, 198] on link "Warehouse Management" at bounding box center [441, 201] width 154 height 35
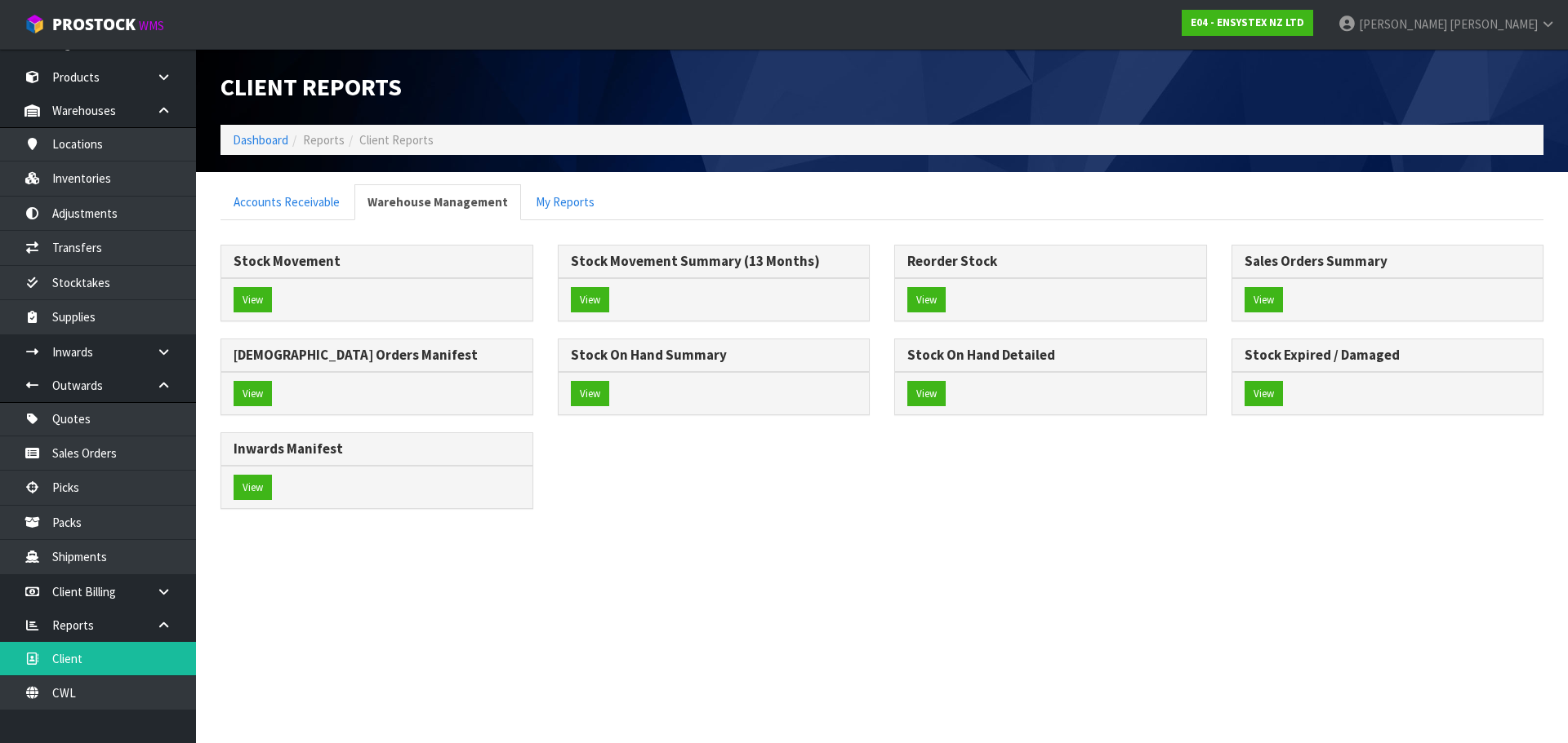
click at [614, 391] on div "View" at bounding box center [714, 394] width 311 height 44
click at [582, 402] on button "View" at bounding box center [590, 394] width 39 height 26
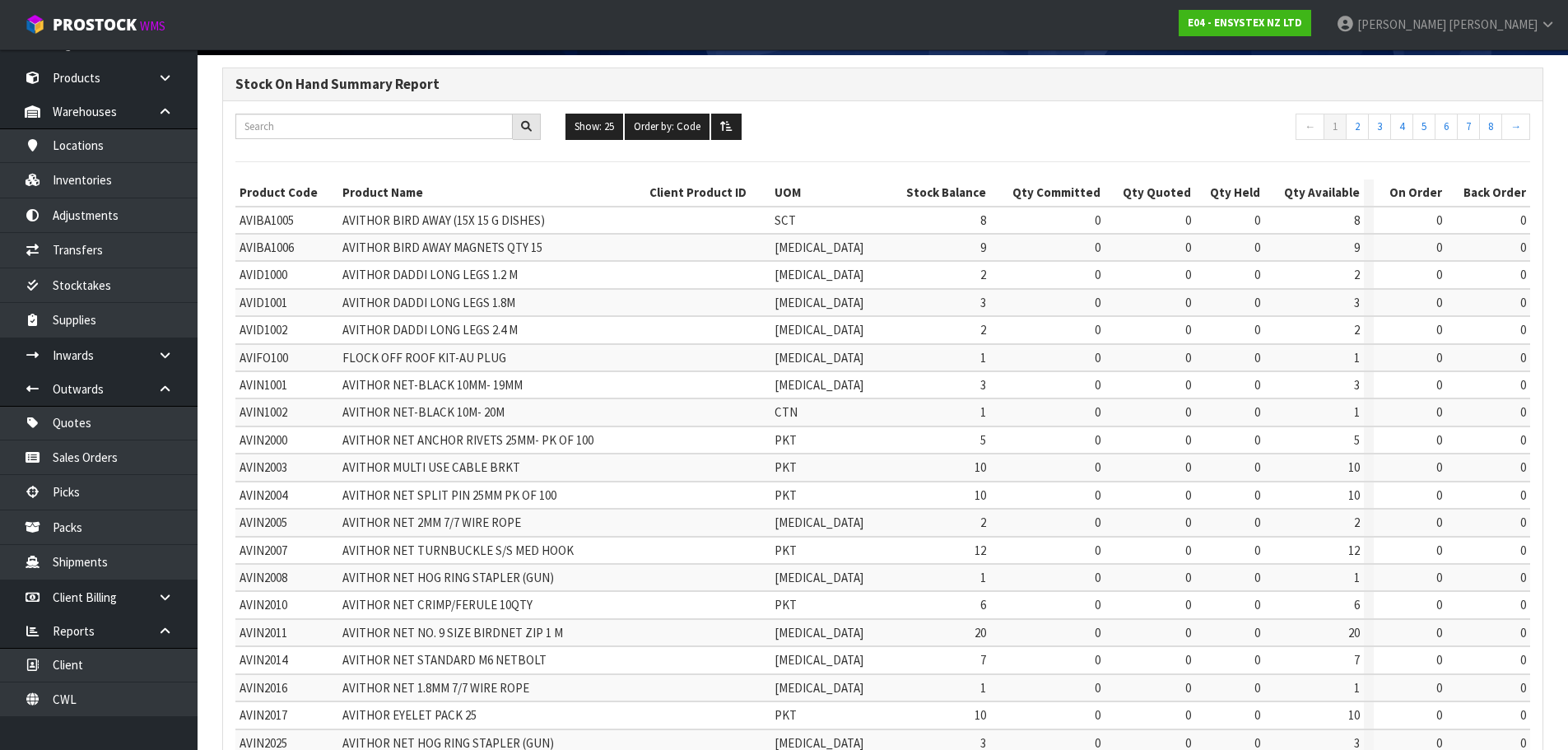
scroll to position [392, 0]
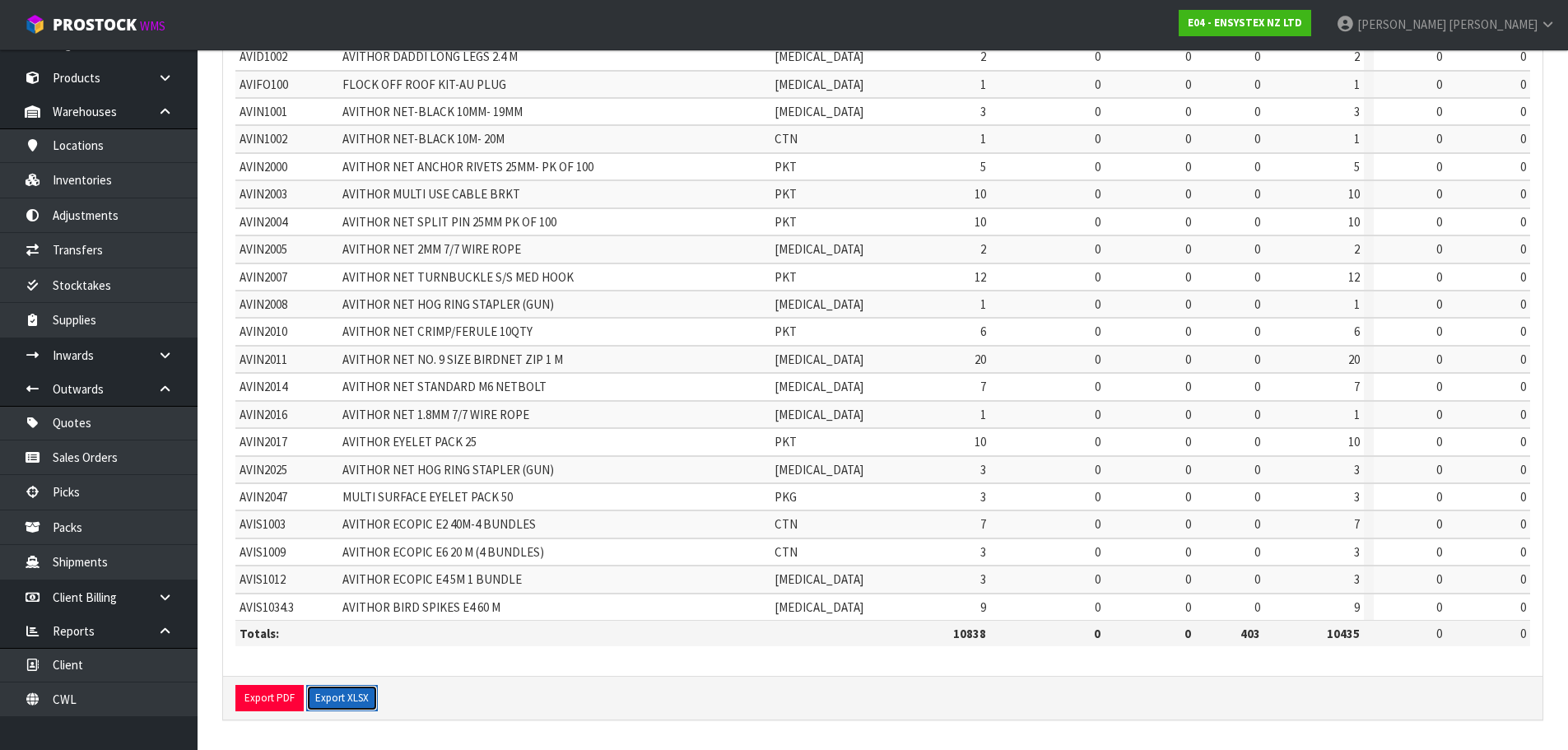
click at [338, 701] on button "Export XLSX" at bounding box center [342, 698] width 72 height 26
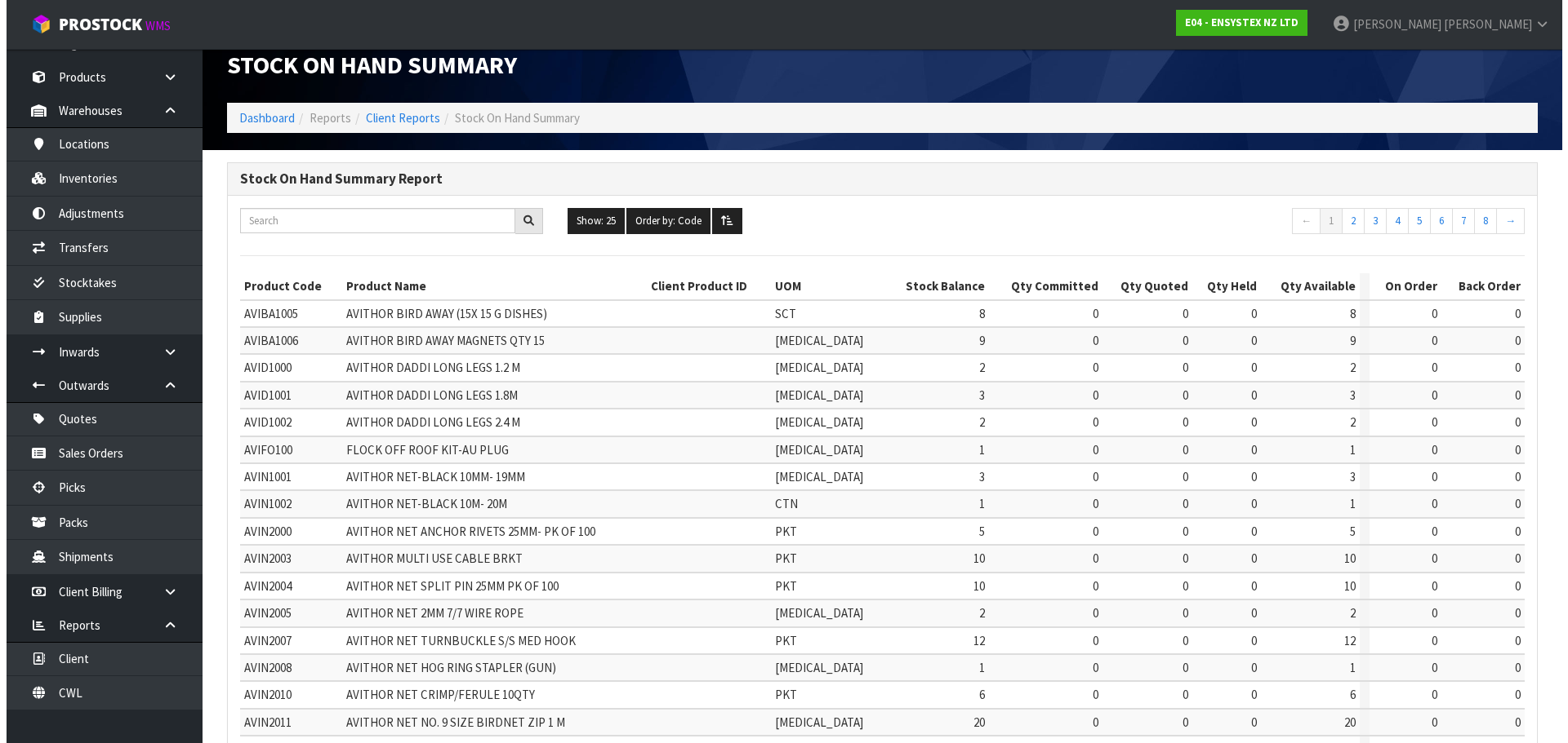
scroll to position [0, 0]
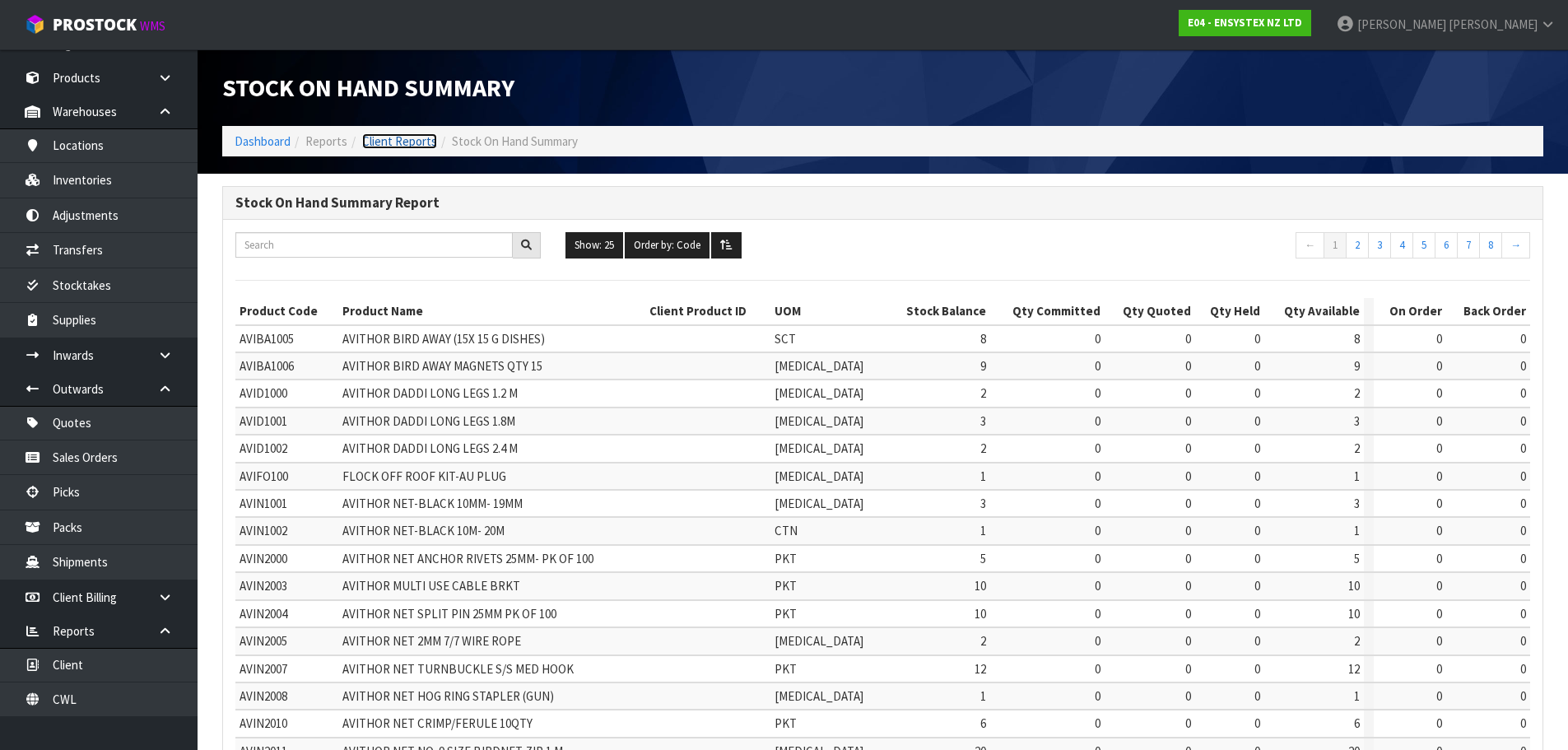
click at [397, 145] on link "Client Reports" at bounding box center [399, 141] width 75 height 16
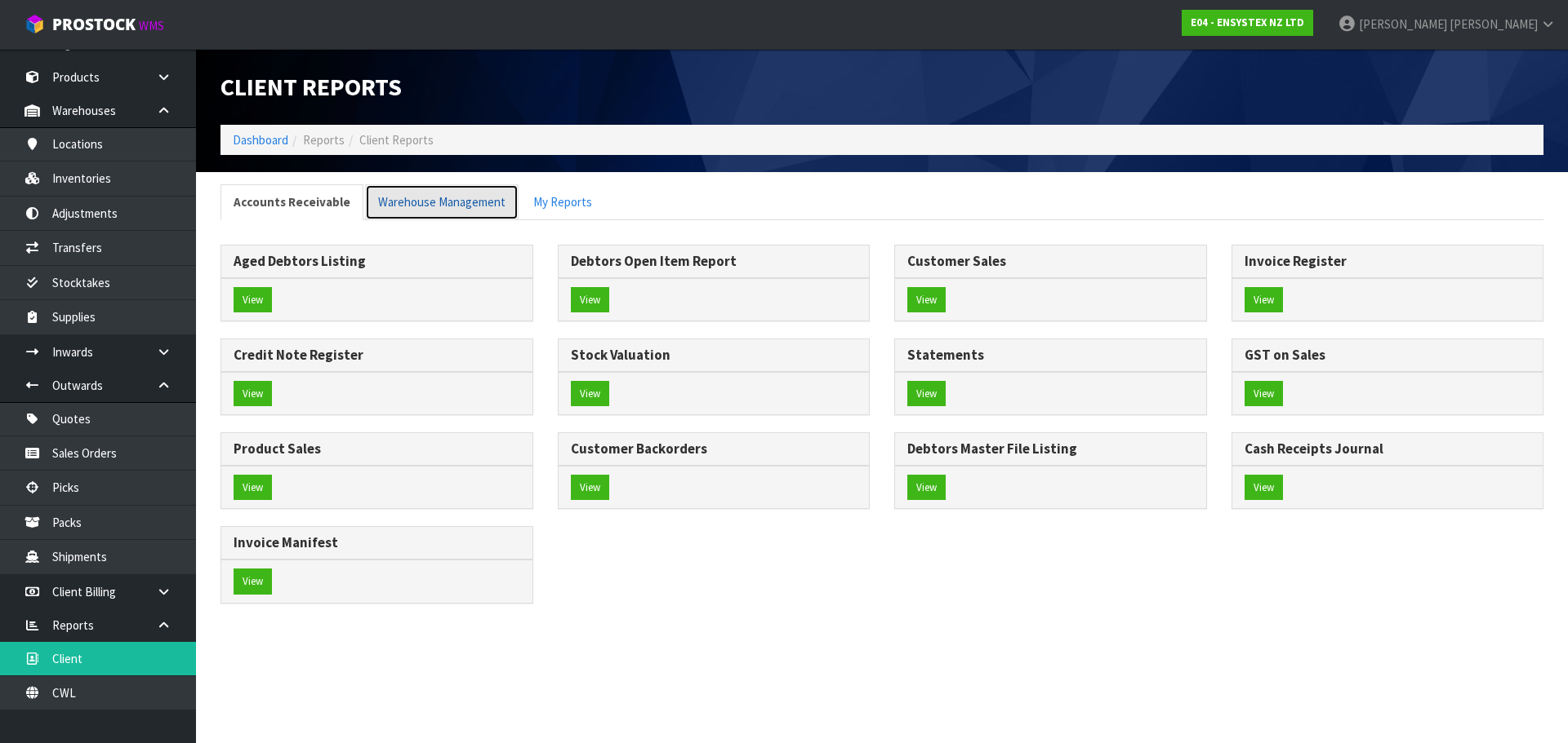
click at [455, 207] on link "Warehouse Management" at bounding box center [441, 201] width 154 height 35
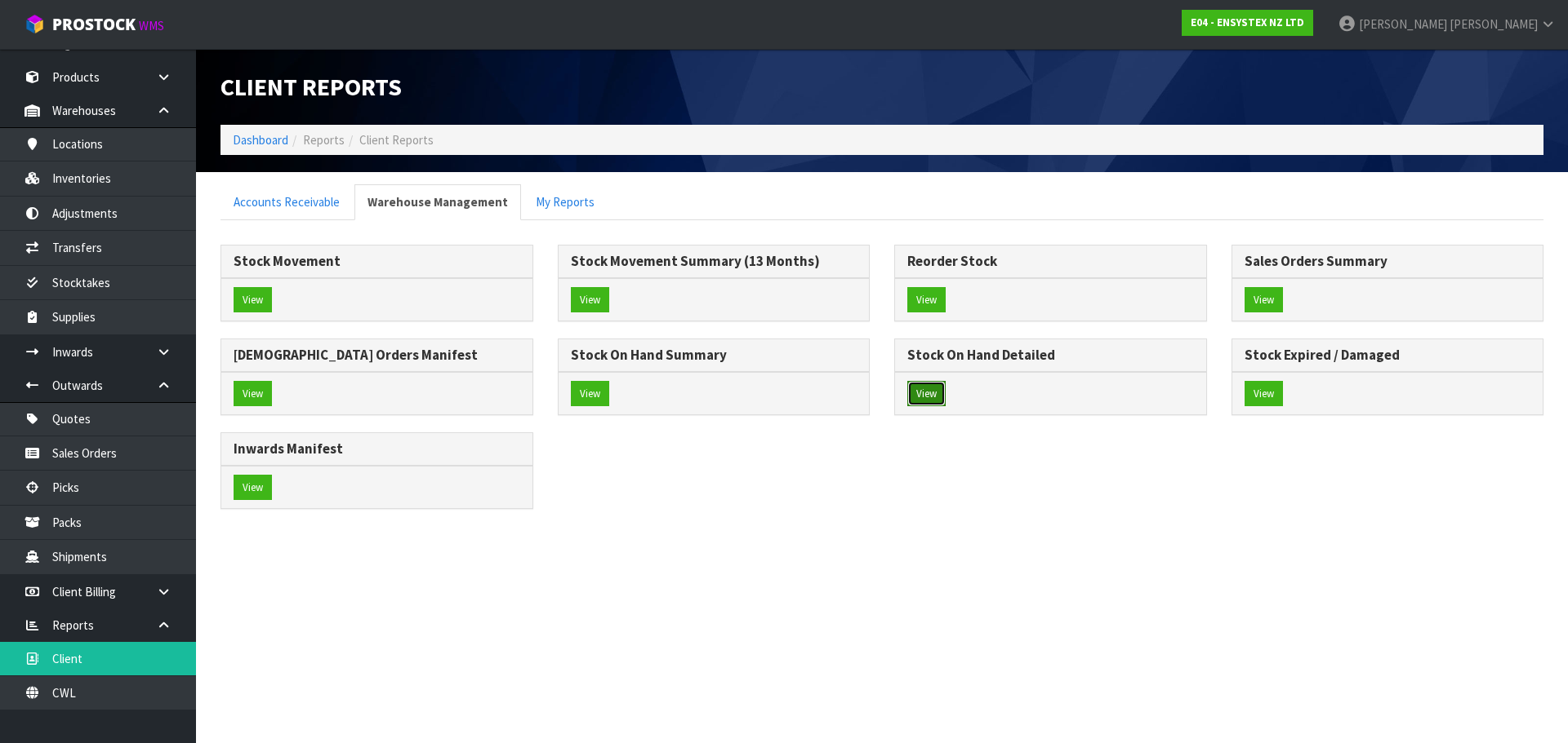
click at [938, 398] on button "View" at bounding box center [926, 394] width 39 height 26
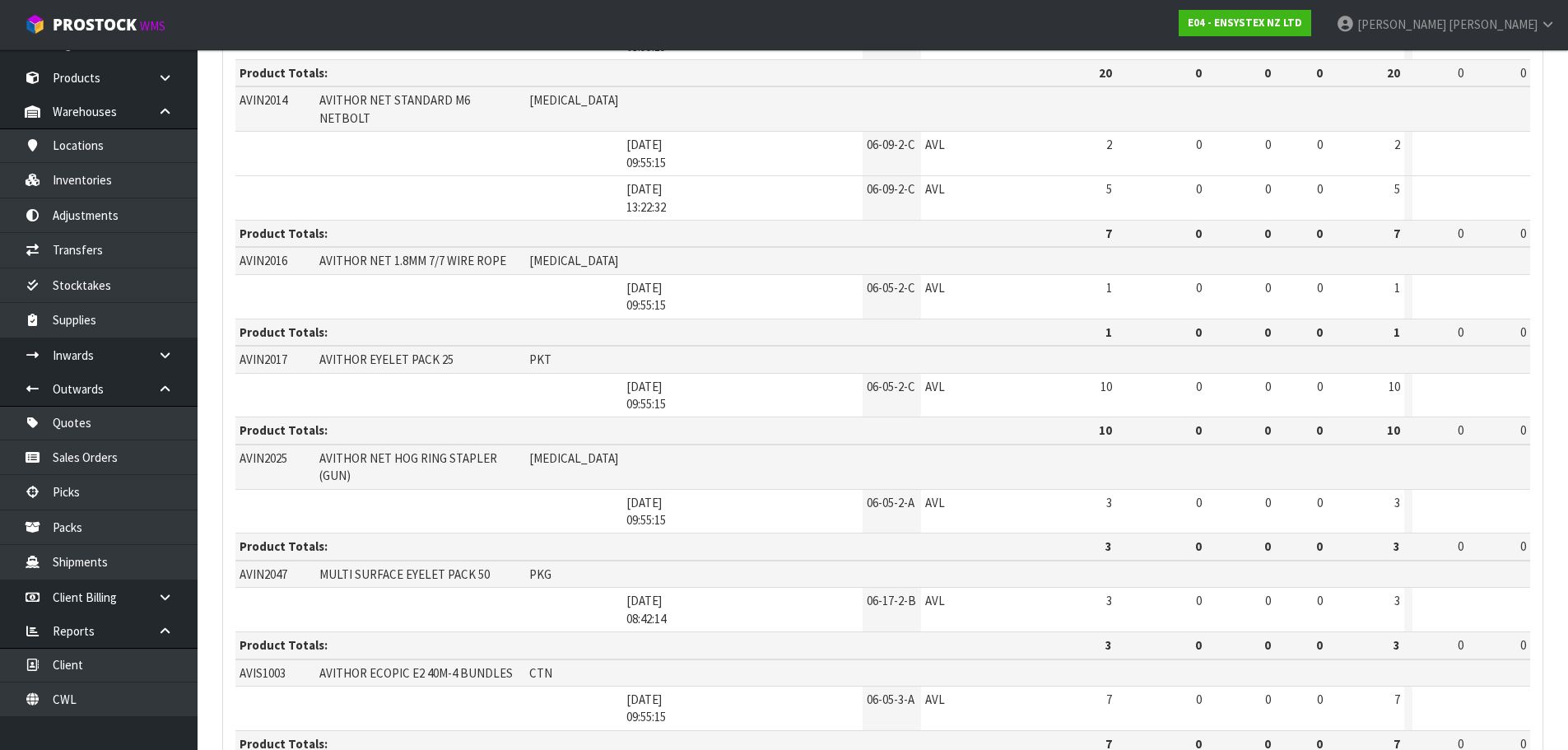
scroll to position [2357, 0]
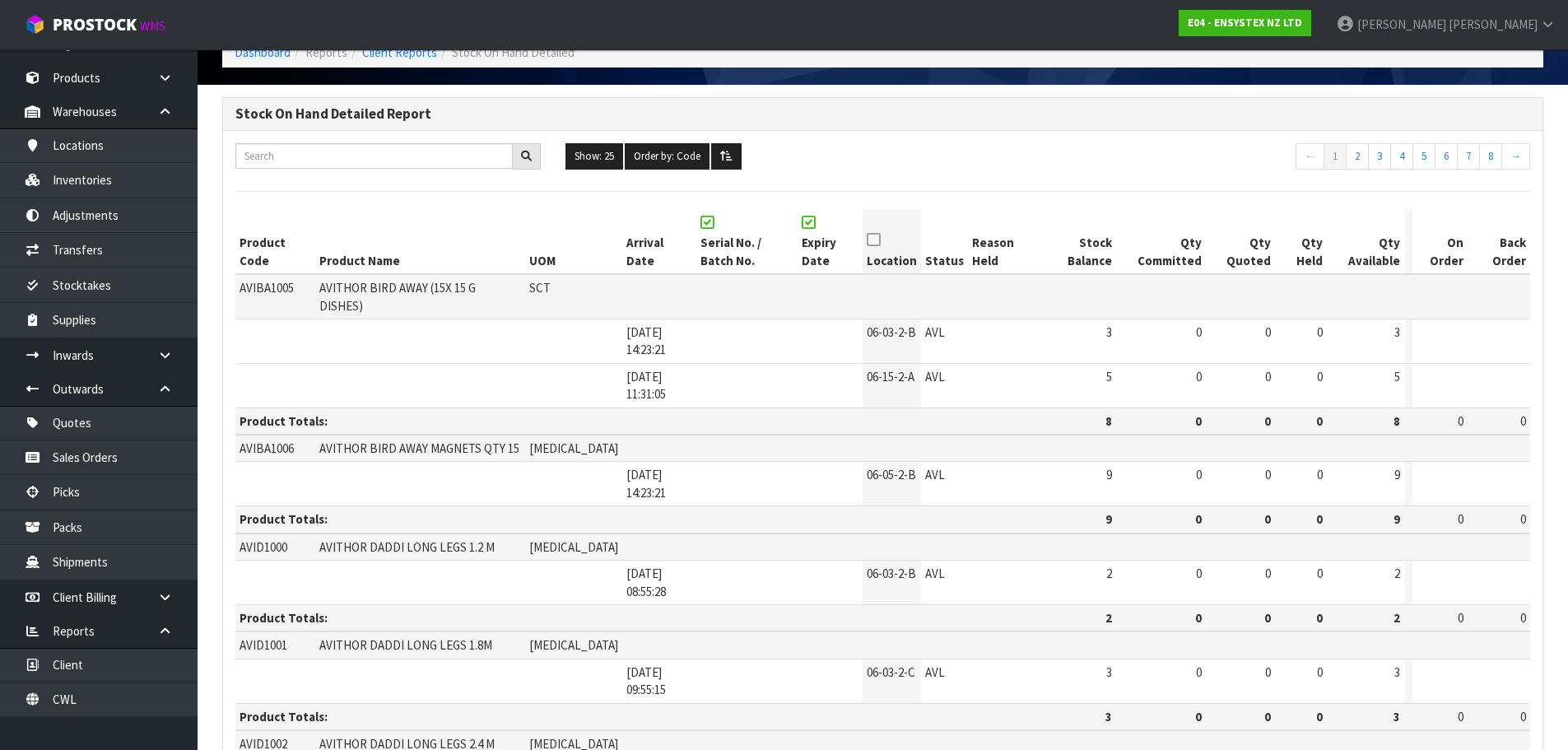
scroll to position [0, 0]
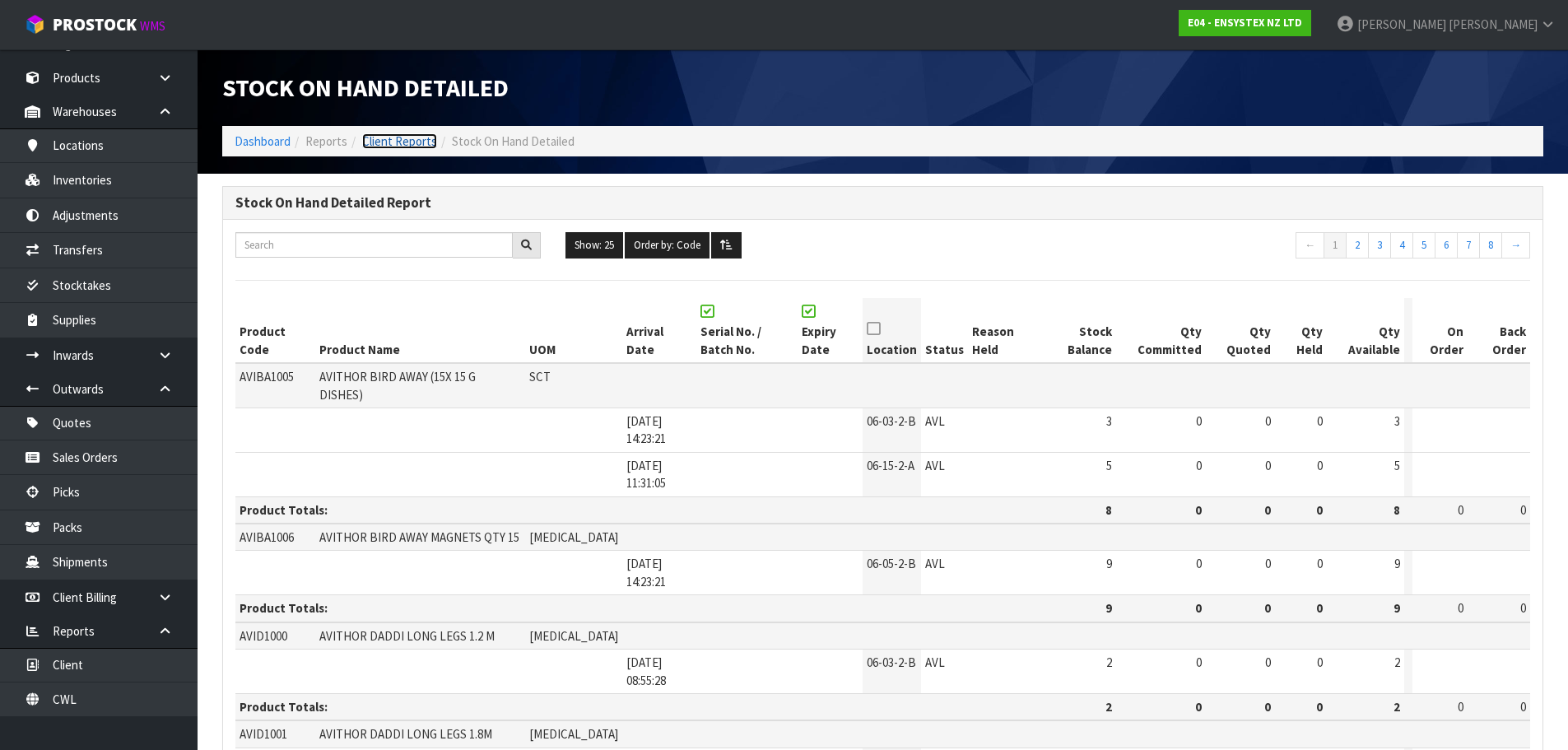
click at [385, 144] on link "Client Reports" at bounding box center [399, 141] width 75 height 16
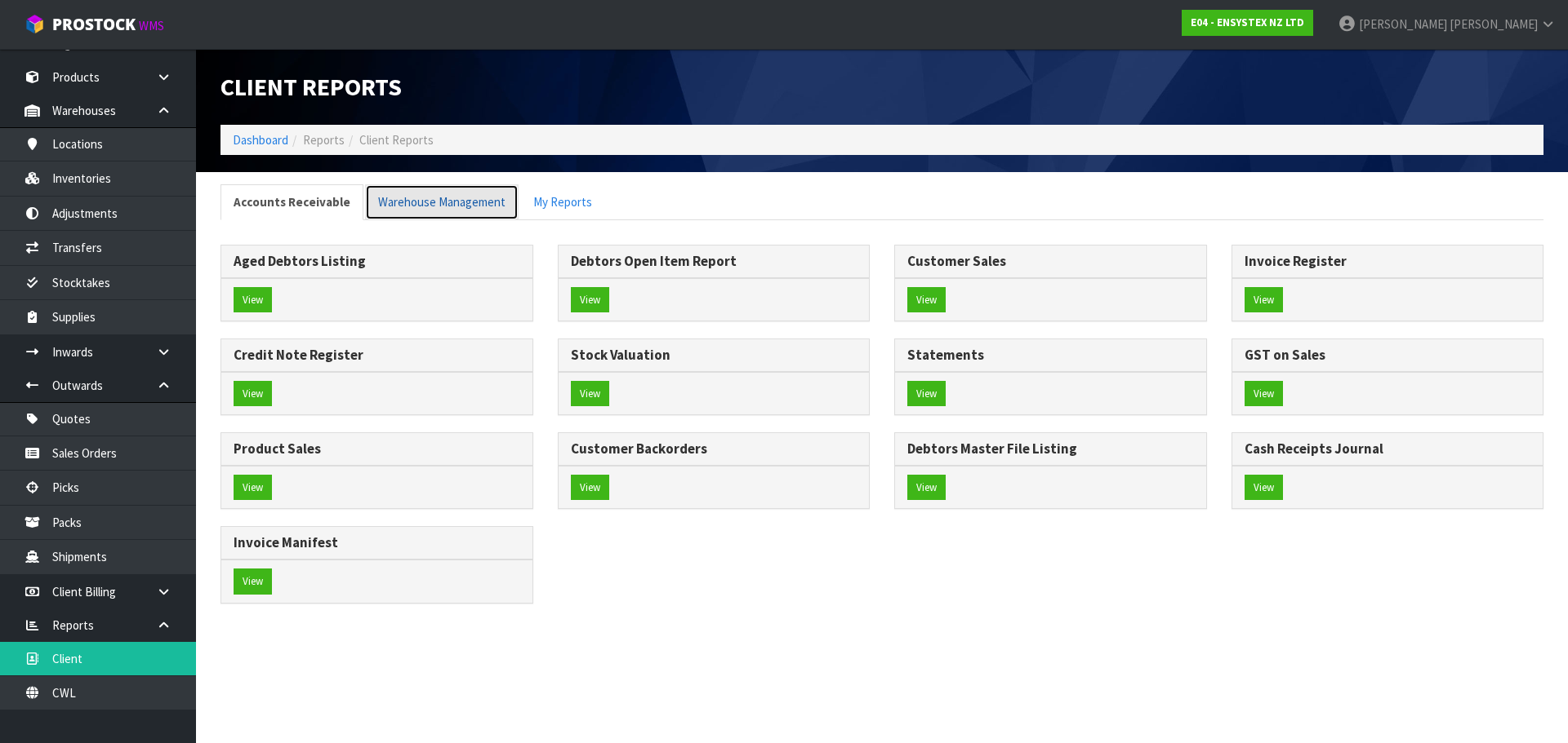
click at [459, 217] on link "Warehouse Management" at bounding box center [441, 201] width 154 height 35
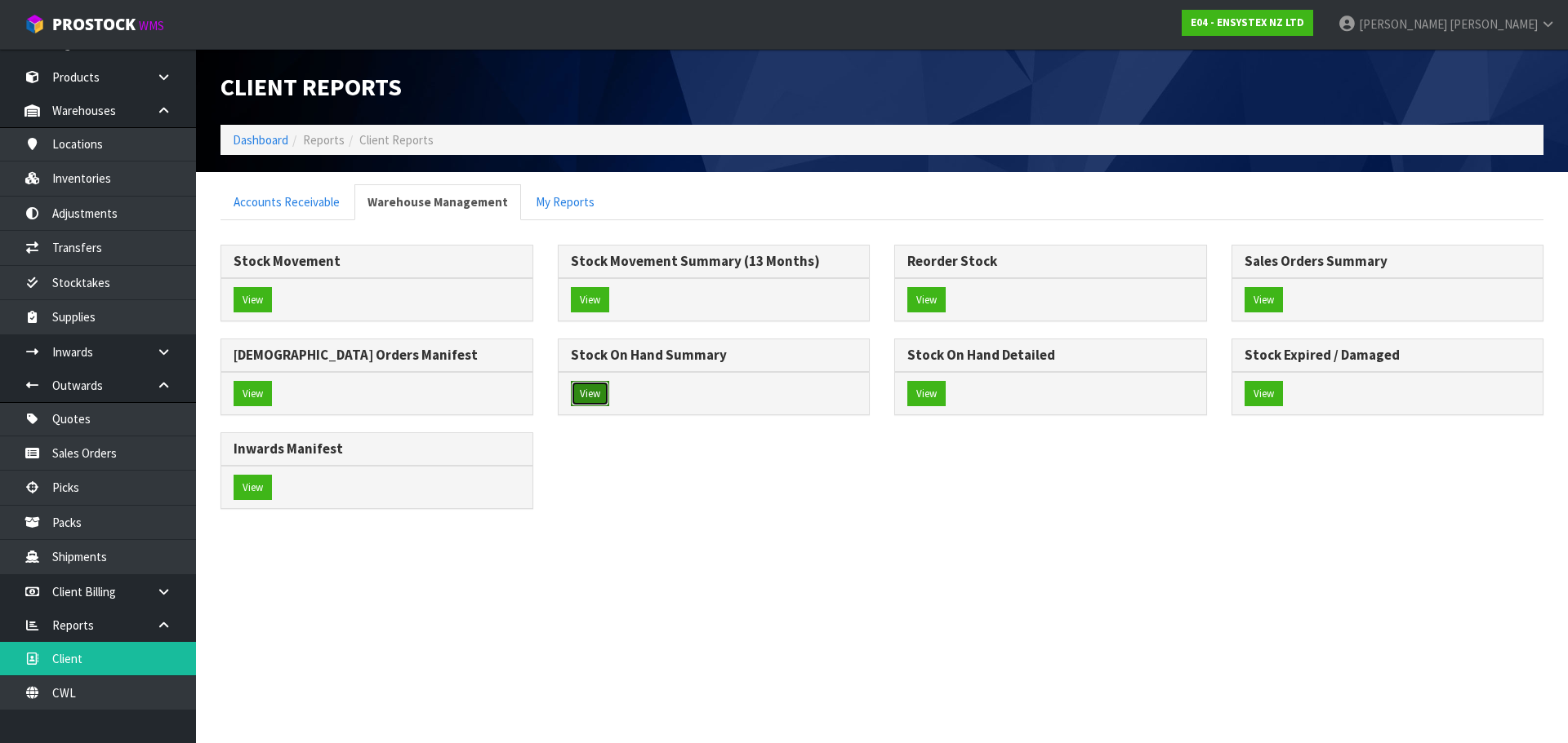
click at [591, 398] on button "View" at bounding box center [590, 394] width 39 height 26
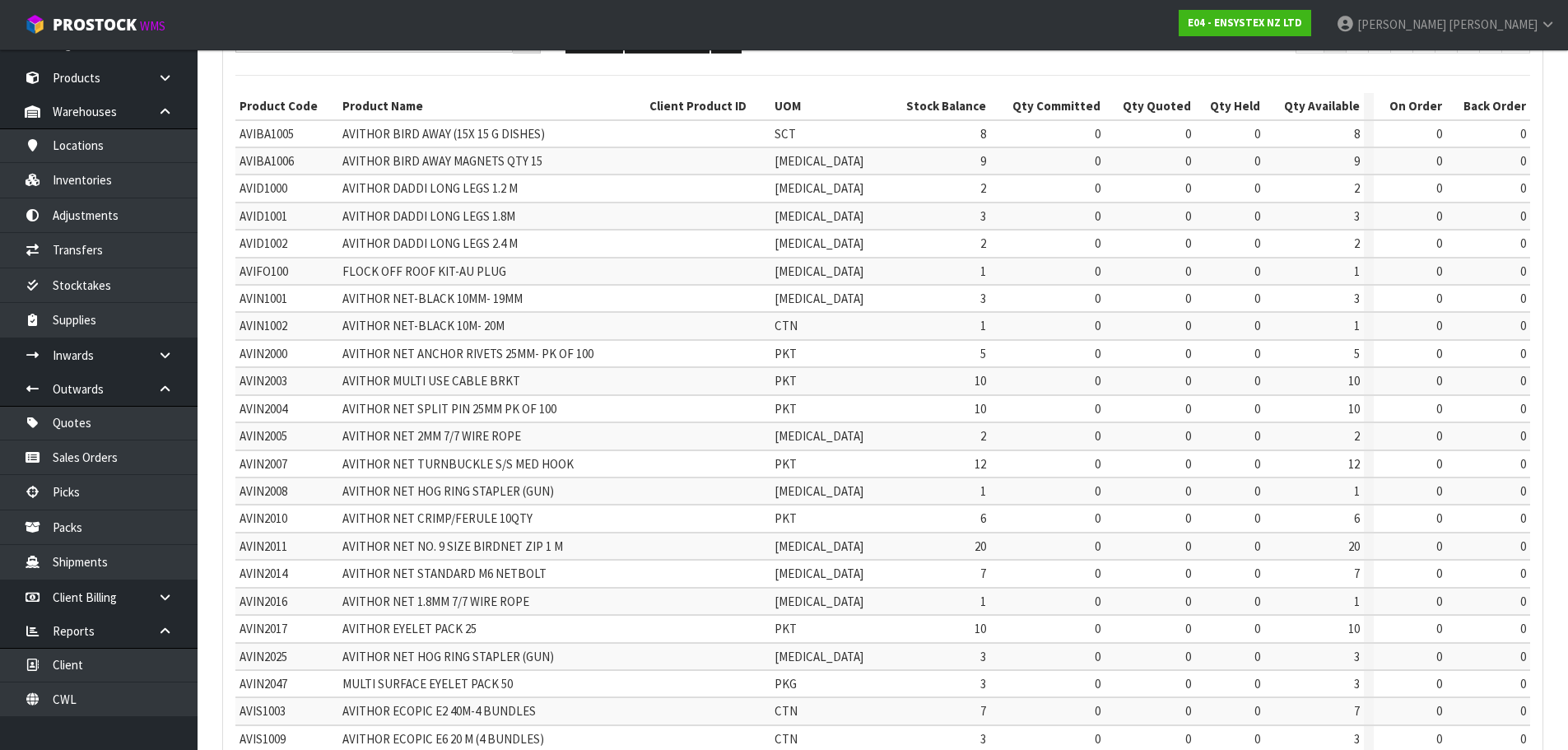
scroll to position [392, 0]
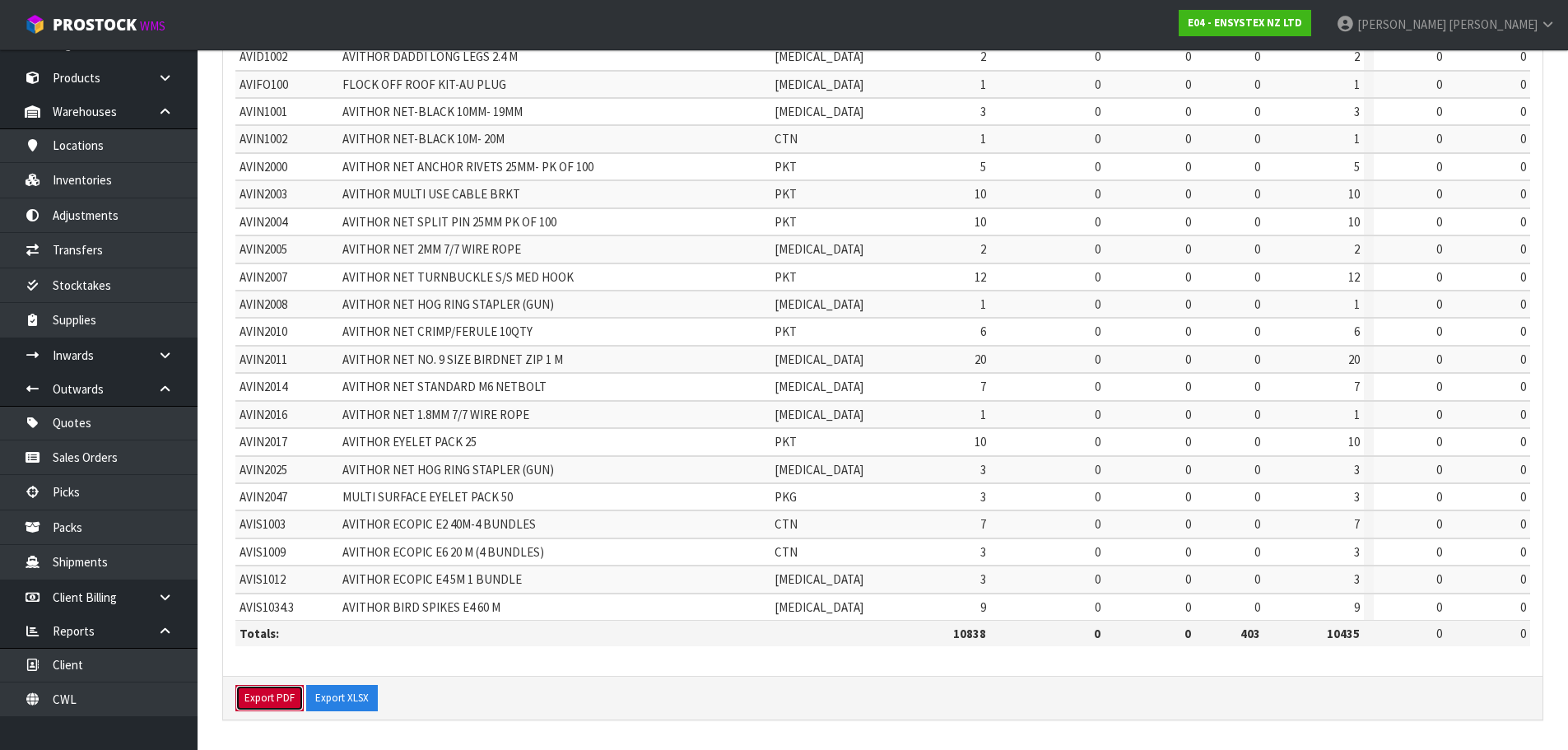
click at [267, 695] on button "Export PDF" at bounding box center [270, 698] width 68 height 26
